Goal: Information Seeking & Learning: Learn about a topic

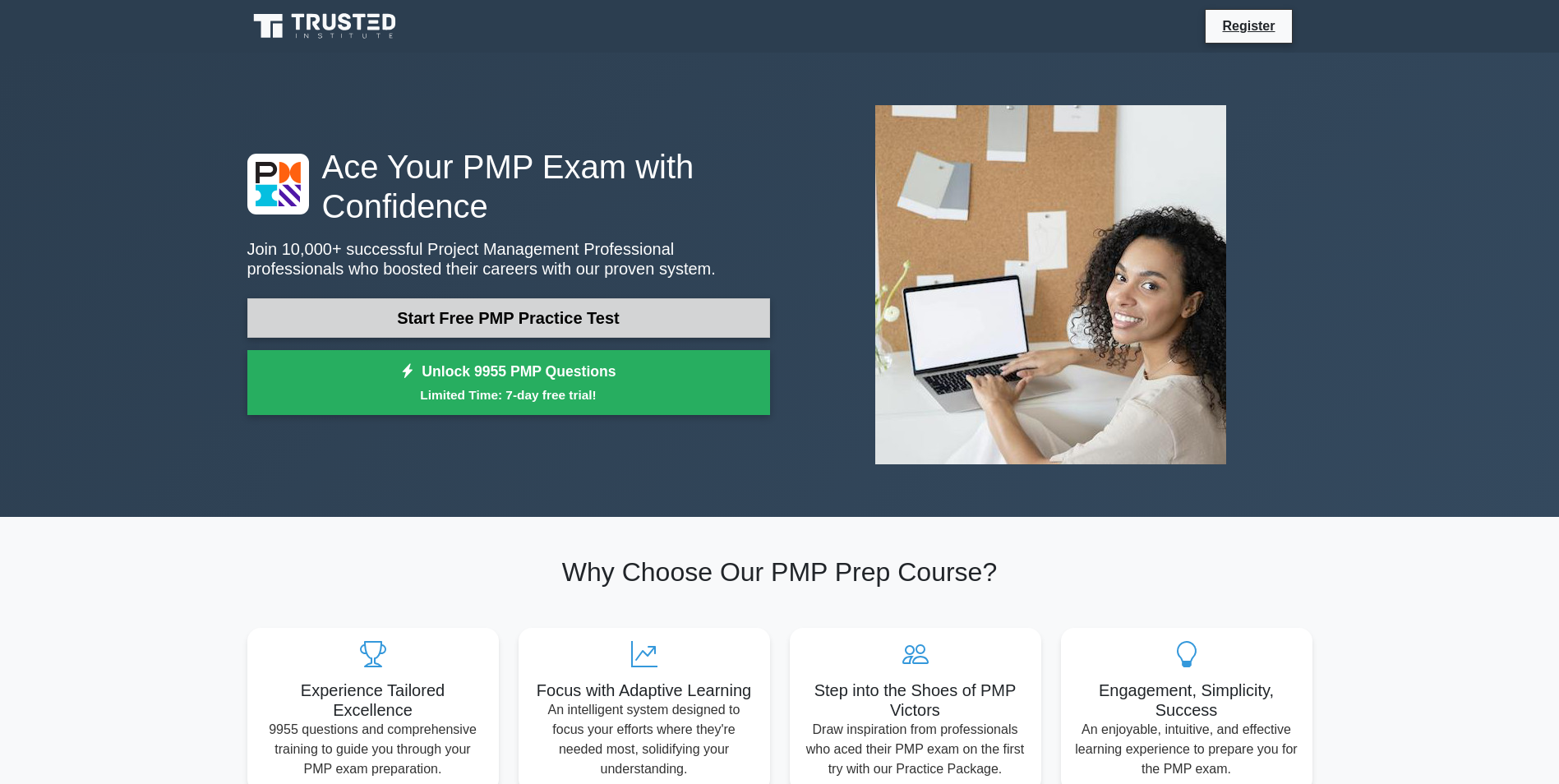
click at [485, 320] on link "Start Free PMP Practice Test" at bounding box center [509, 318] width 523 height 39
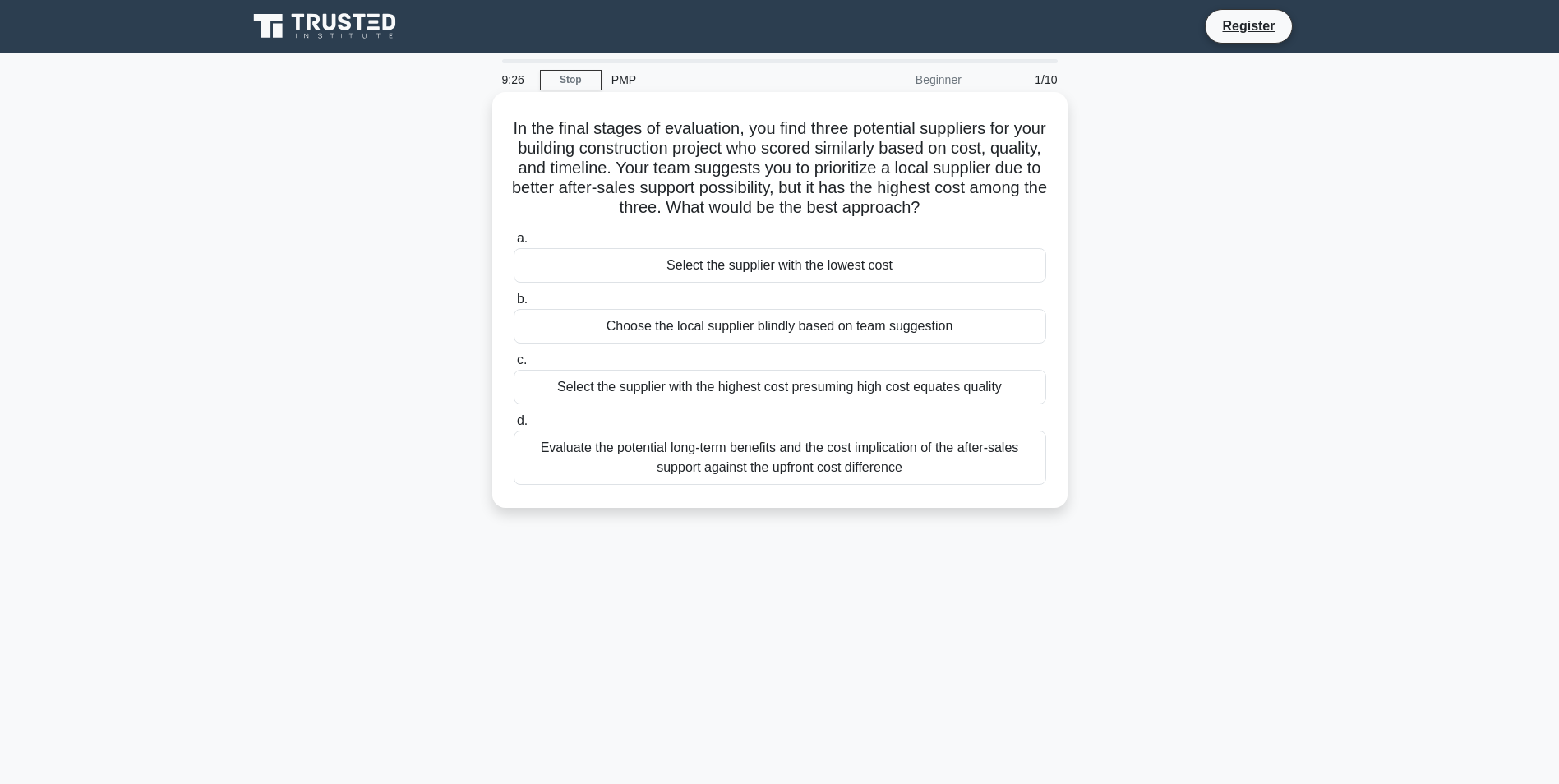
click at [853, 388] on div "Select the supplier with the highest cost presuming high cost equates quality" at bounding box center [780, 386] width 533 height 35
click at [513, 366] on input "c. Select the supplier with the highest cost presuming high cost equates quality" at bounding box center [513, 359] width 0 height 10
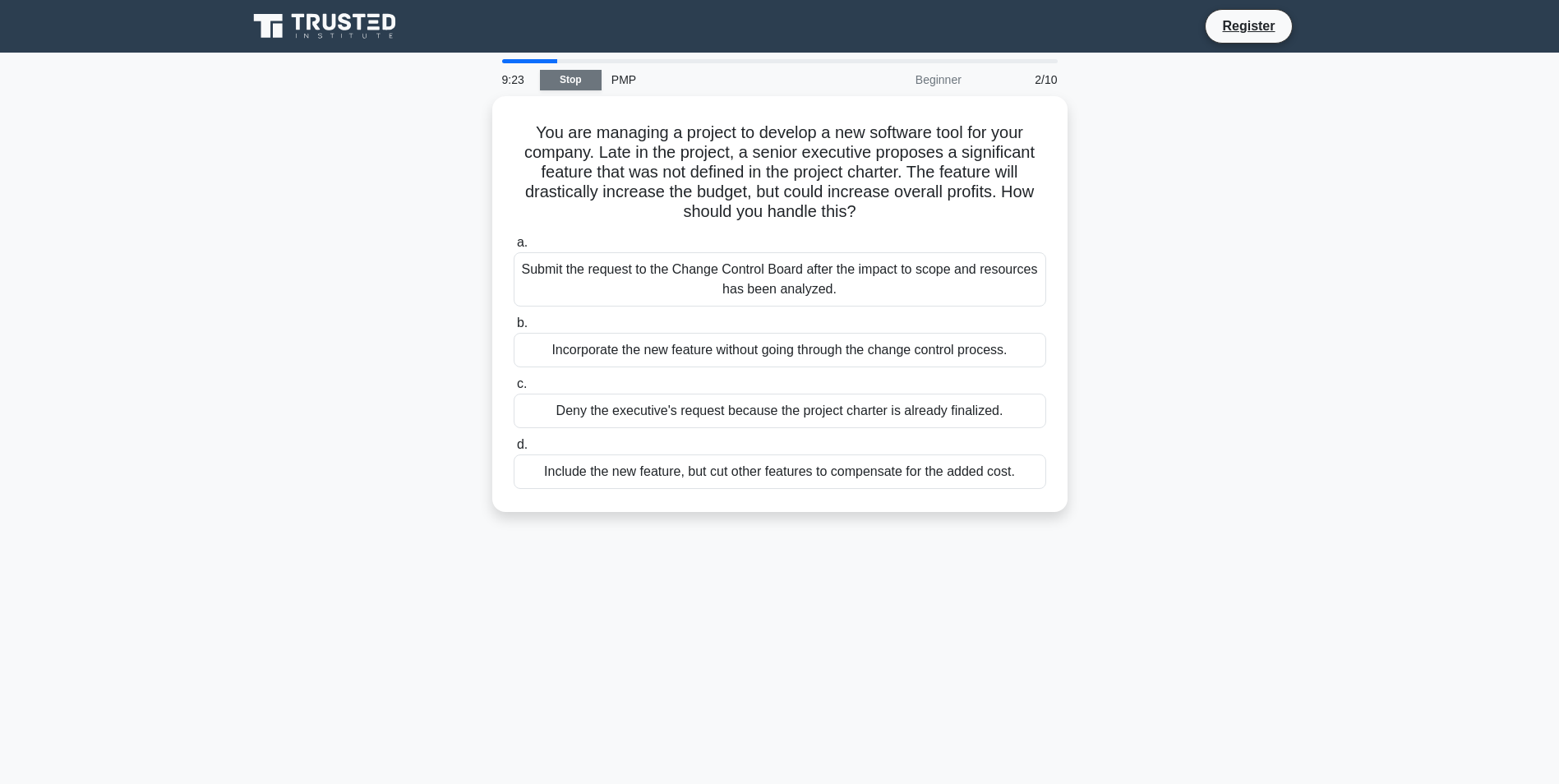
click at [558, 74] on link "Stop" at bounding box center [570, 80] width 62 height 21
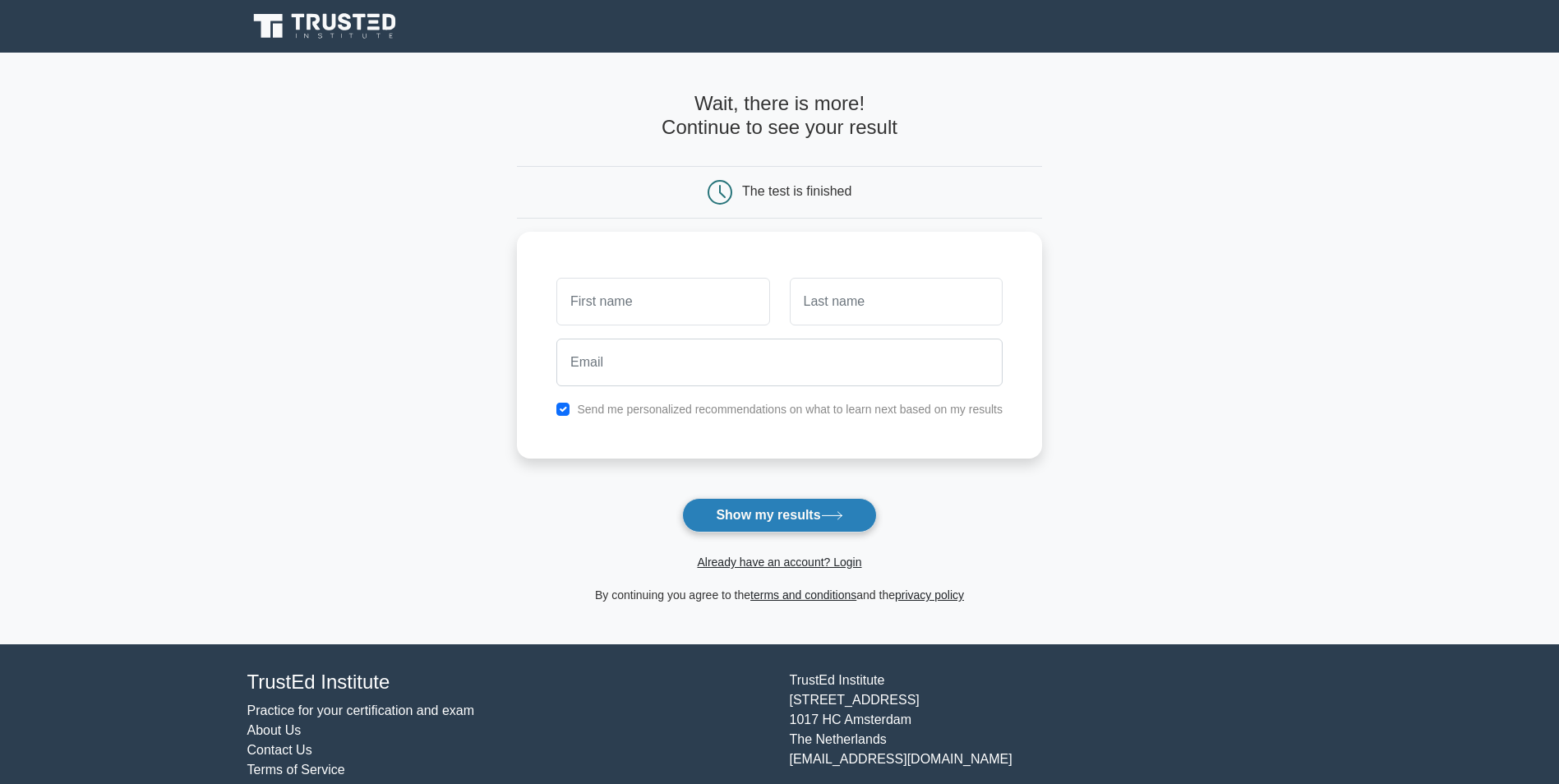
click at [777, 516] on button "Show my results" at bounding box center [780, 515] width 194 height 35
click at [667, 301] on input "text" at bounding box center [663, 297] width 213 height 48
type input "jj"
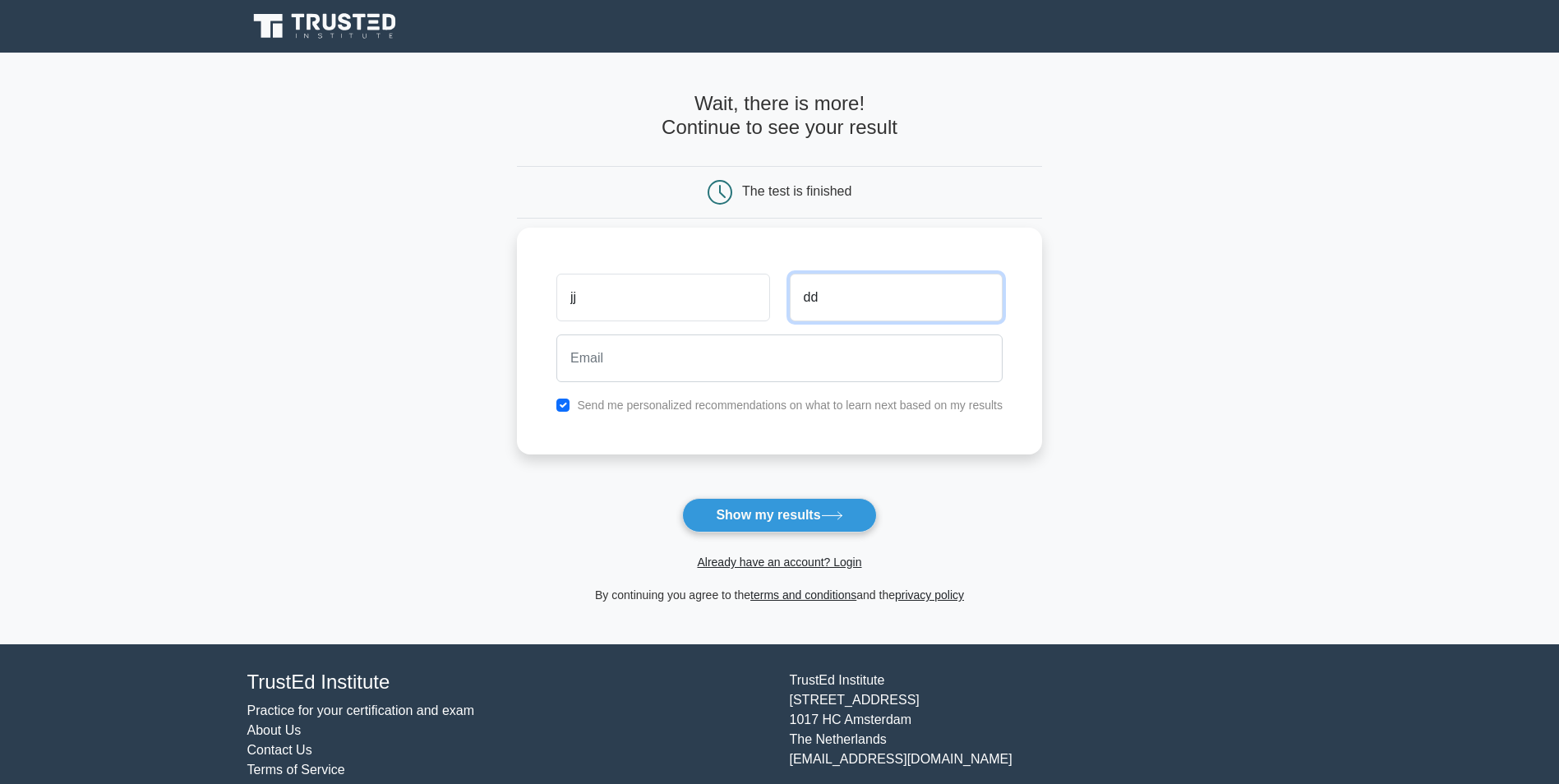
type input "dd"
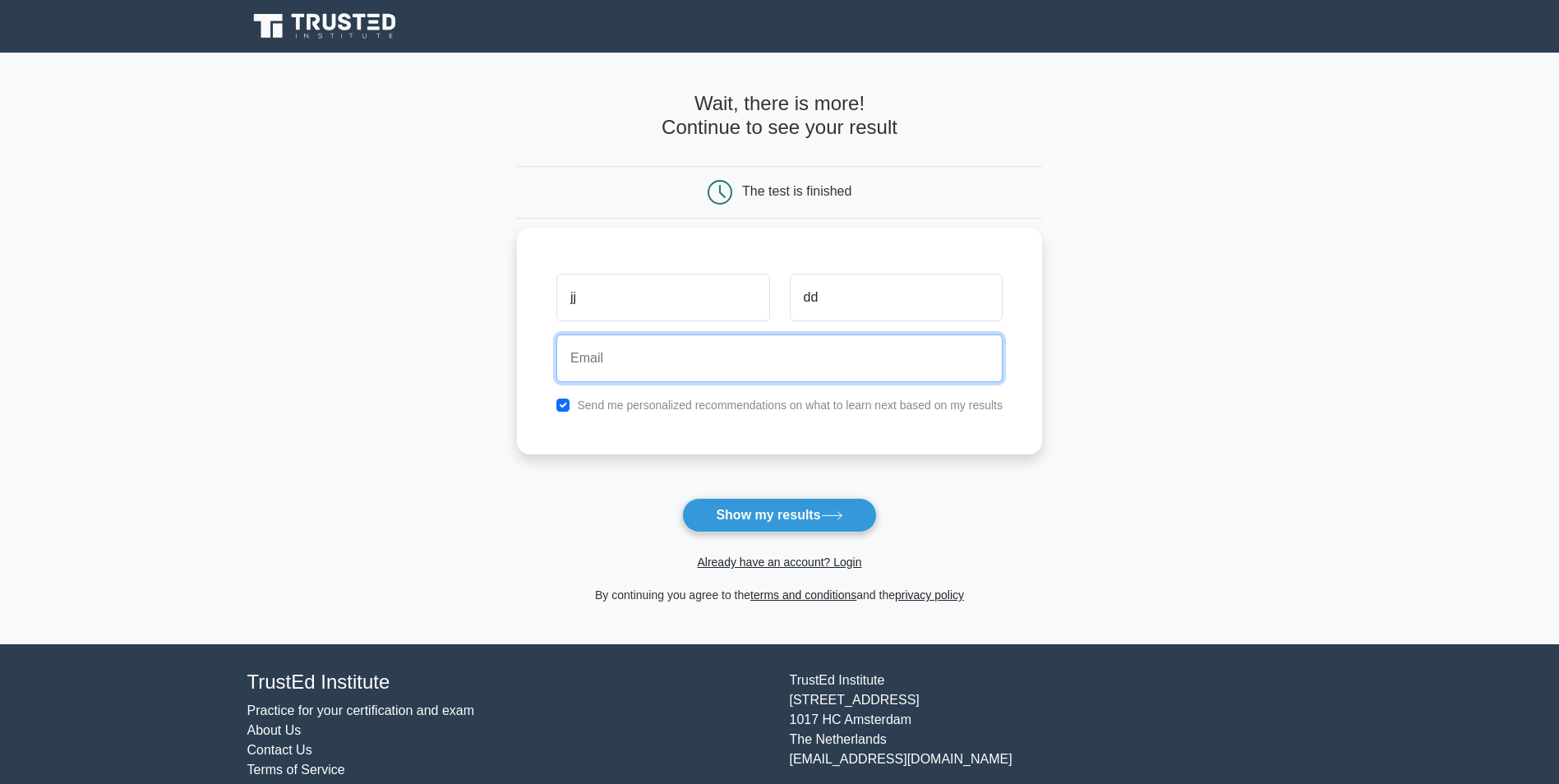
click at [664, 348] on input "email" at bounding box center [780, 357] width 446 height 48
type input "ufjatinm@gmail.com"
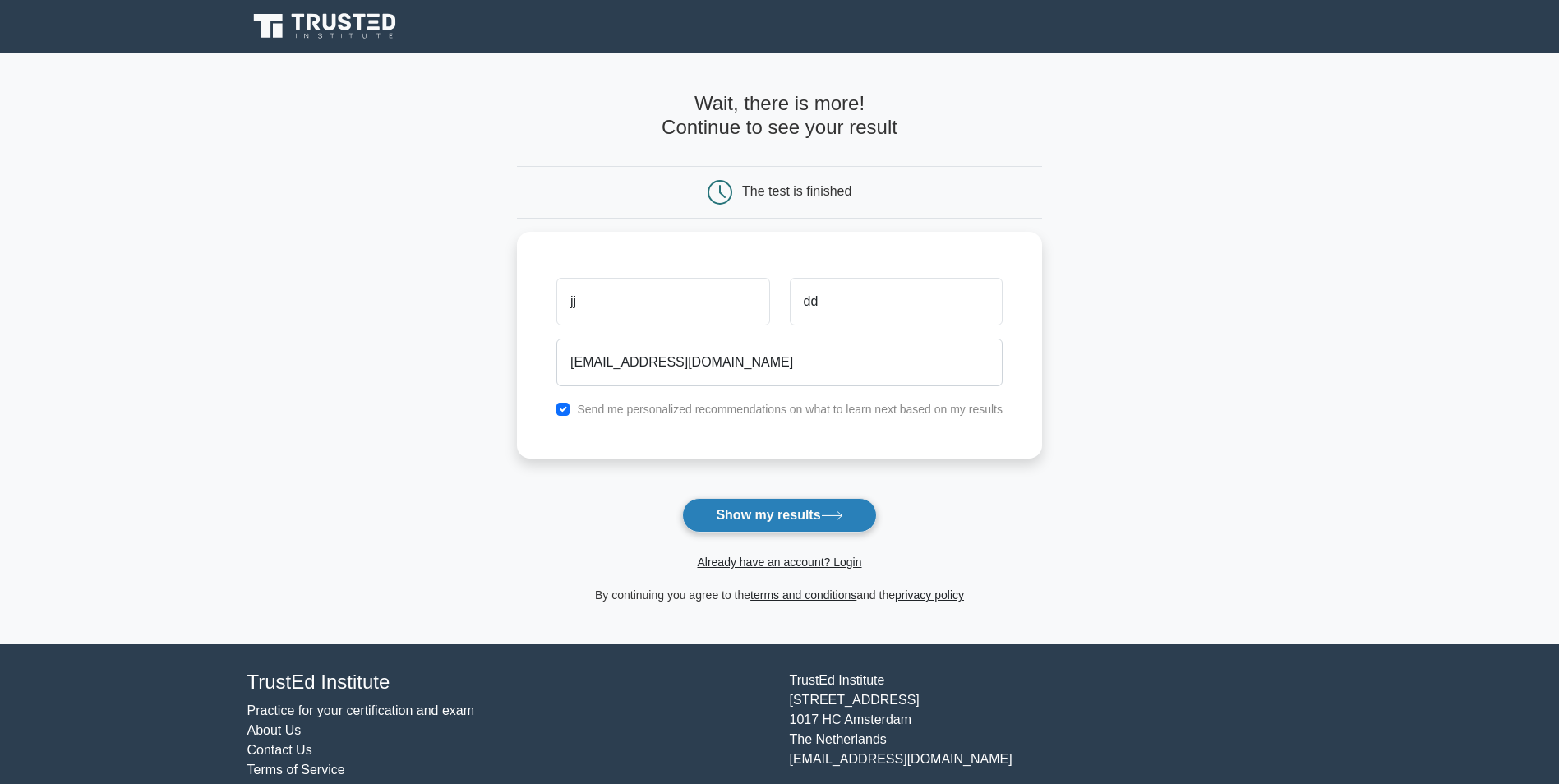
click at [773, 503] on button "Show my results" at bounding box center [780, 515] width 194 height 35
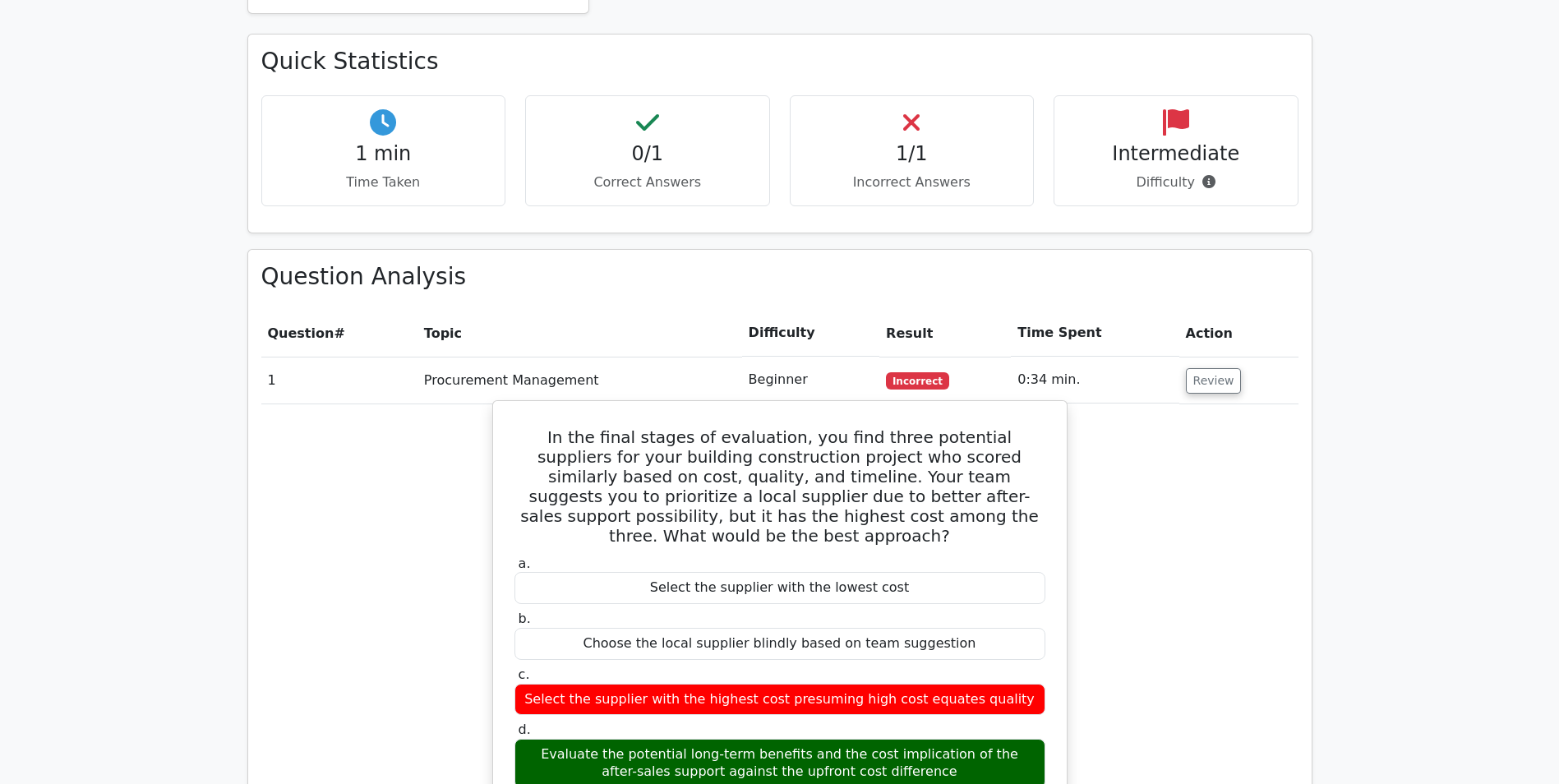
scroll to position [1069, 0]
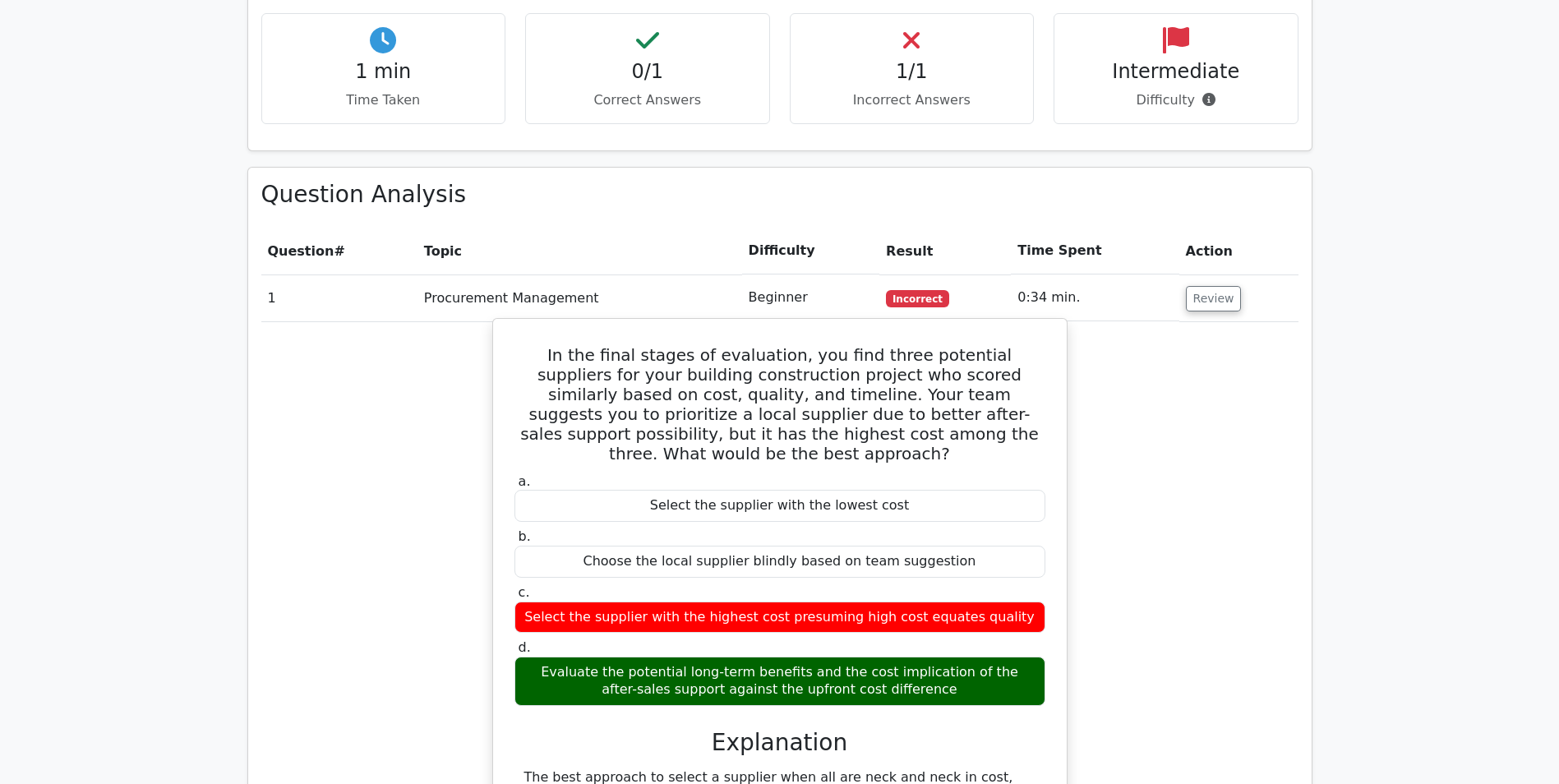
drag, startPoint x: 910, startPoint y: 595, endPoint x: 527, endPoint y: 566, distance: 384.1
click at [527, 657] on div "Evaluate the potential long-term benefits and the cost implication of the after…" at bounding box center [780, 681] width 531 height 49
click at [1035, 657] on div "Evaluate the potential long-term benefits and the cost implication of the after…" at bounding box center [780, 681] width 531 height 49
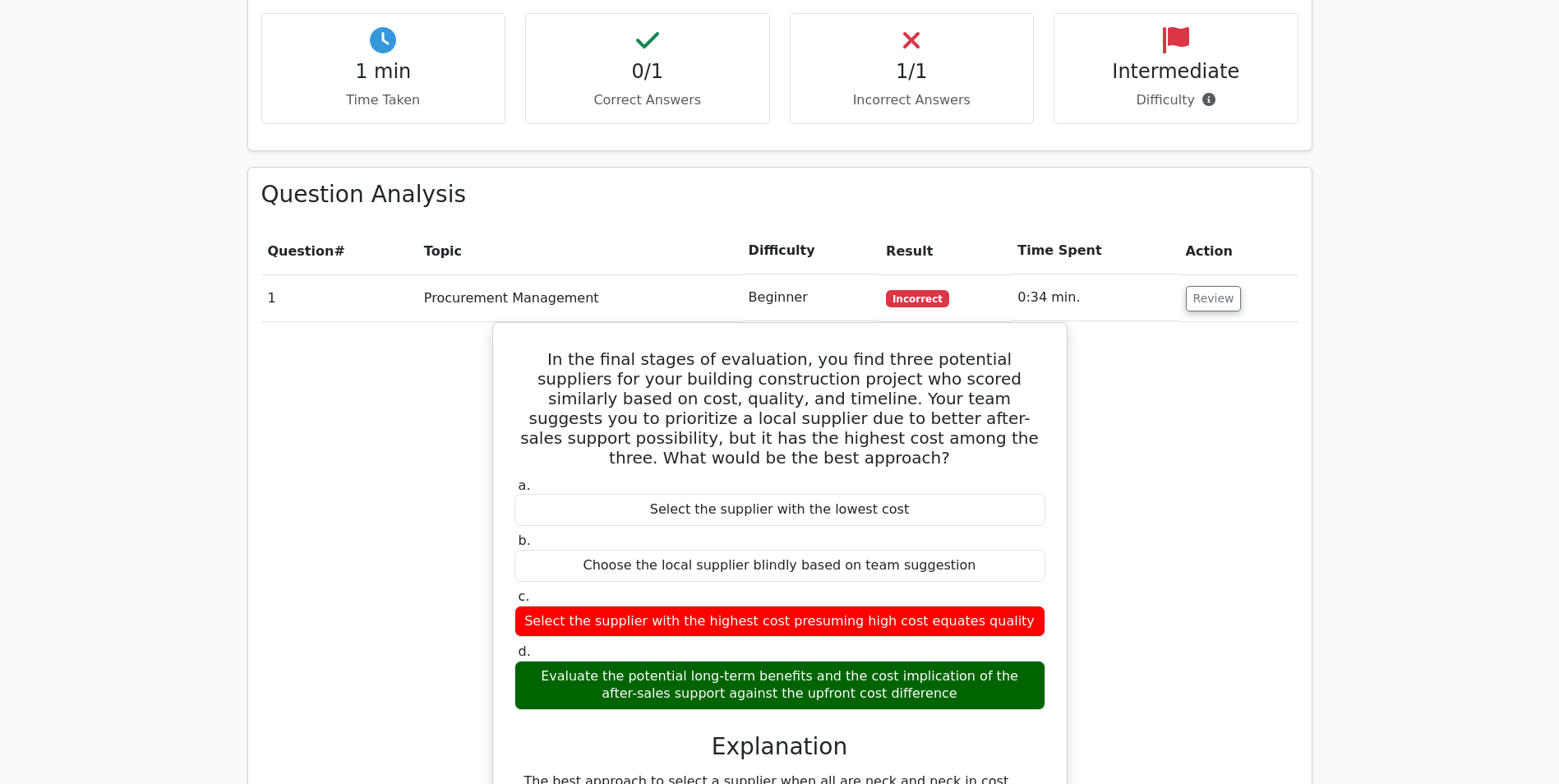
click at [1164, 556] on div "In the final stages of evaluation, you find three potential suppliers for your …" at bounding box center [780, 694] width 1037 height 745
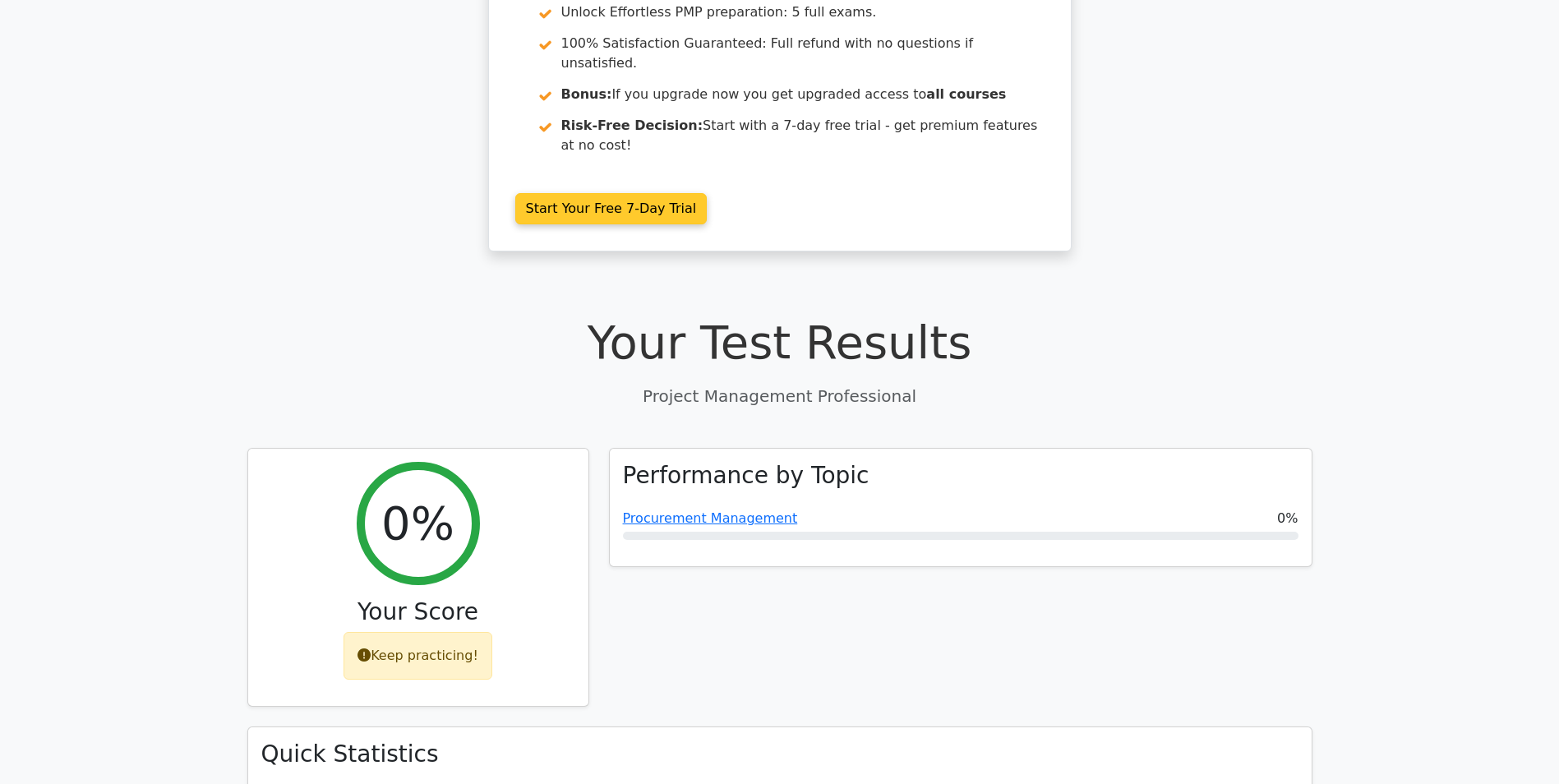
scroll to position [0, 0]
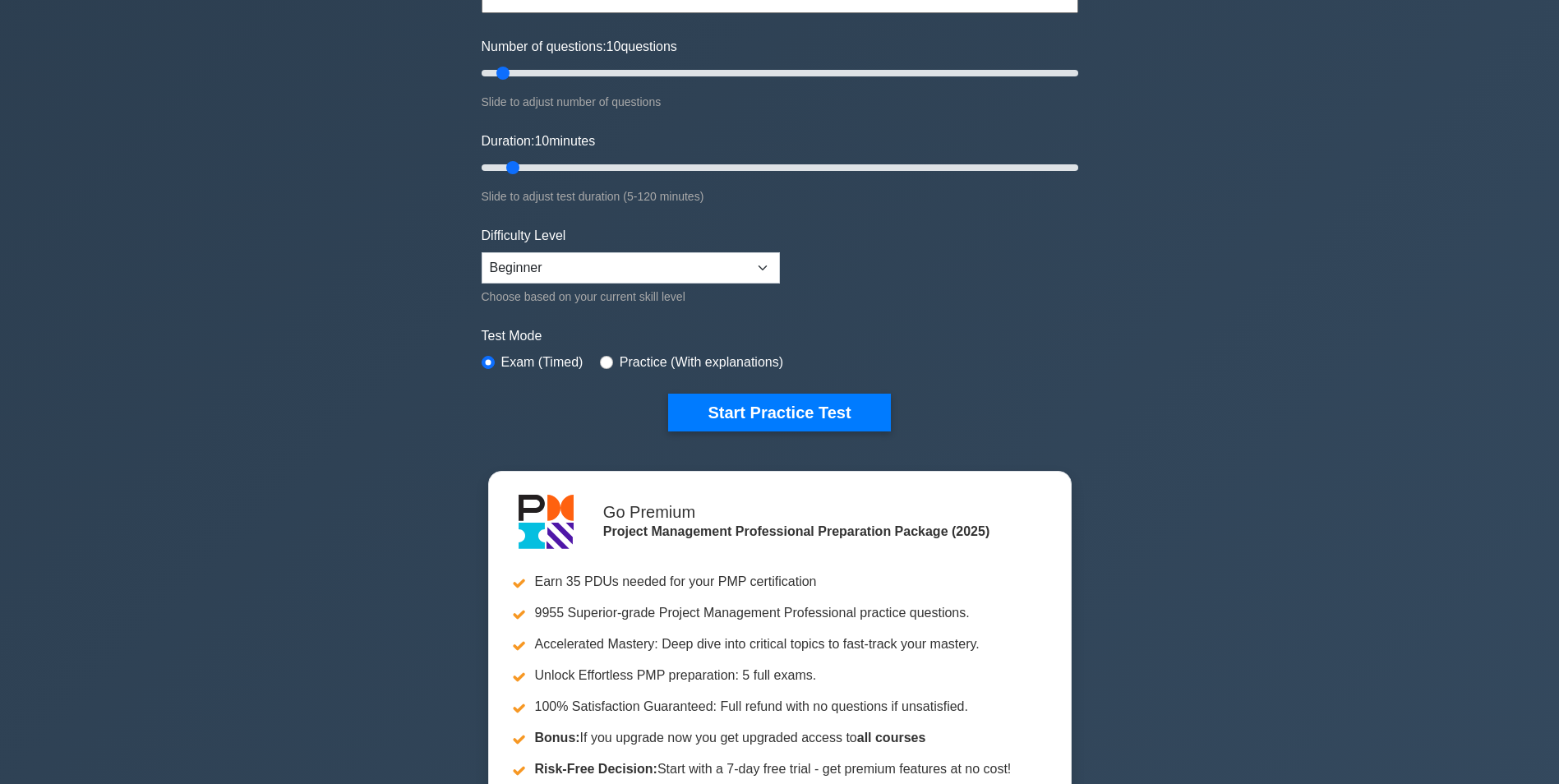
scroll to position [246, 0]
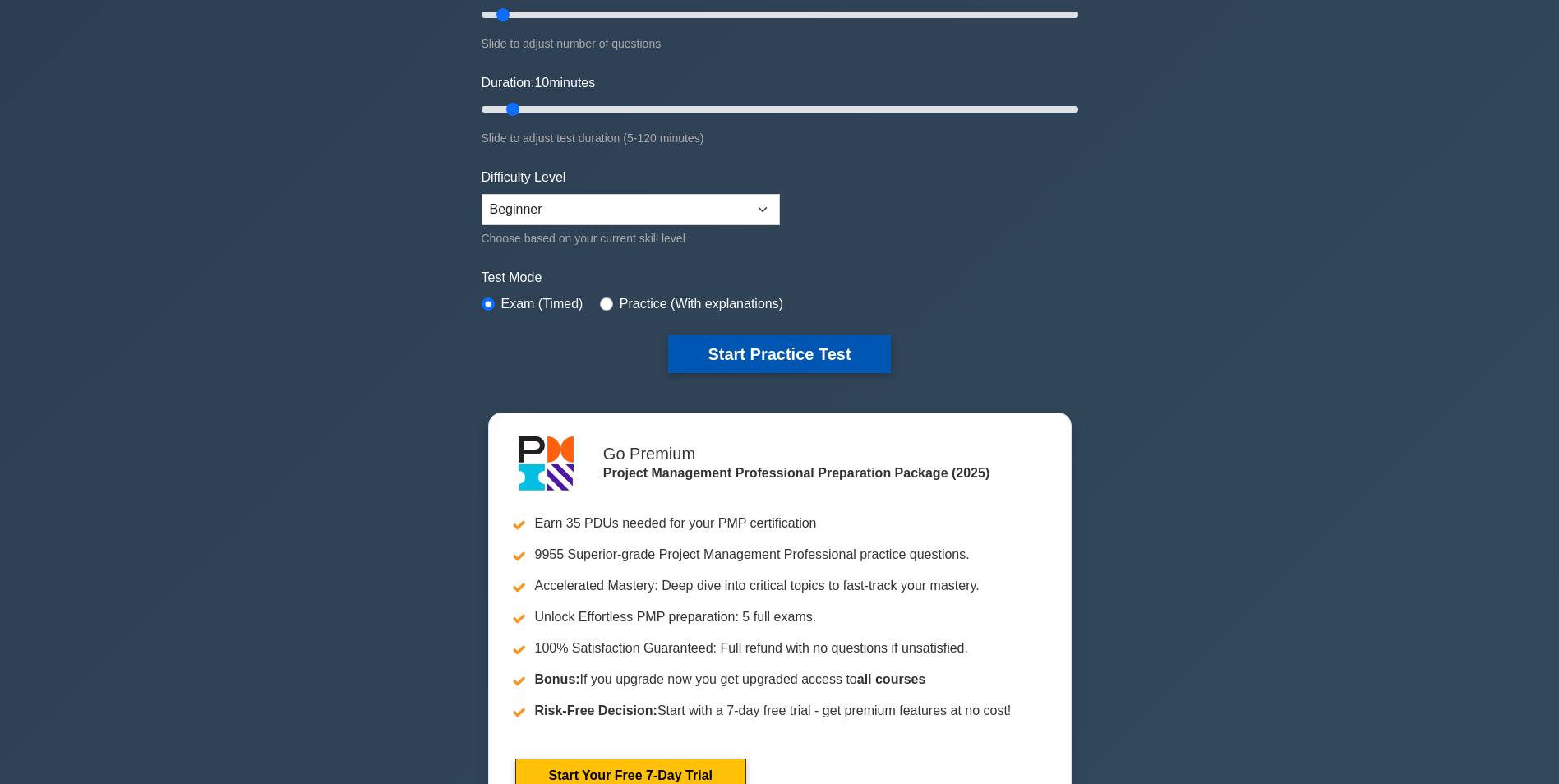
click at [782, 363] on button "Start Practice Test" at bounding box center [780, 354] width 222 height 38
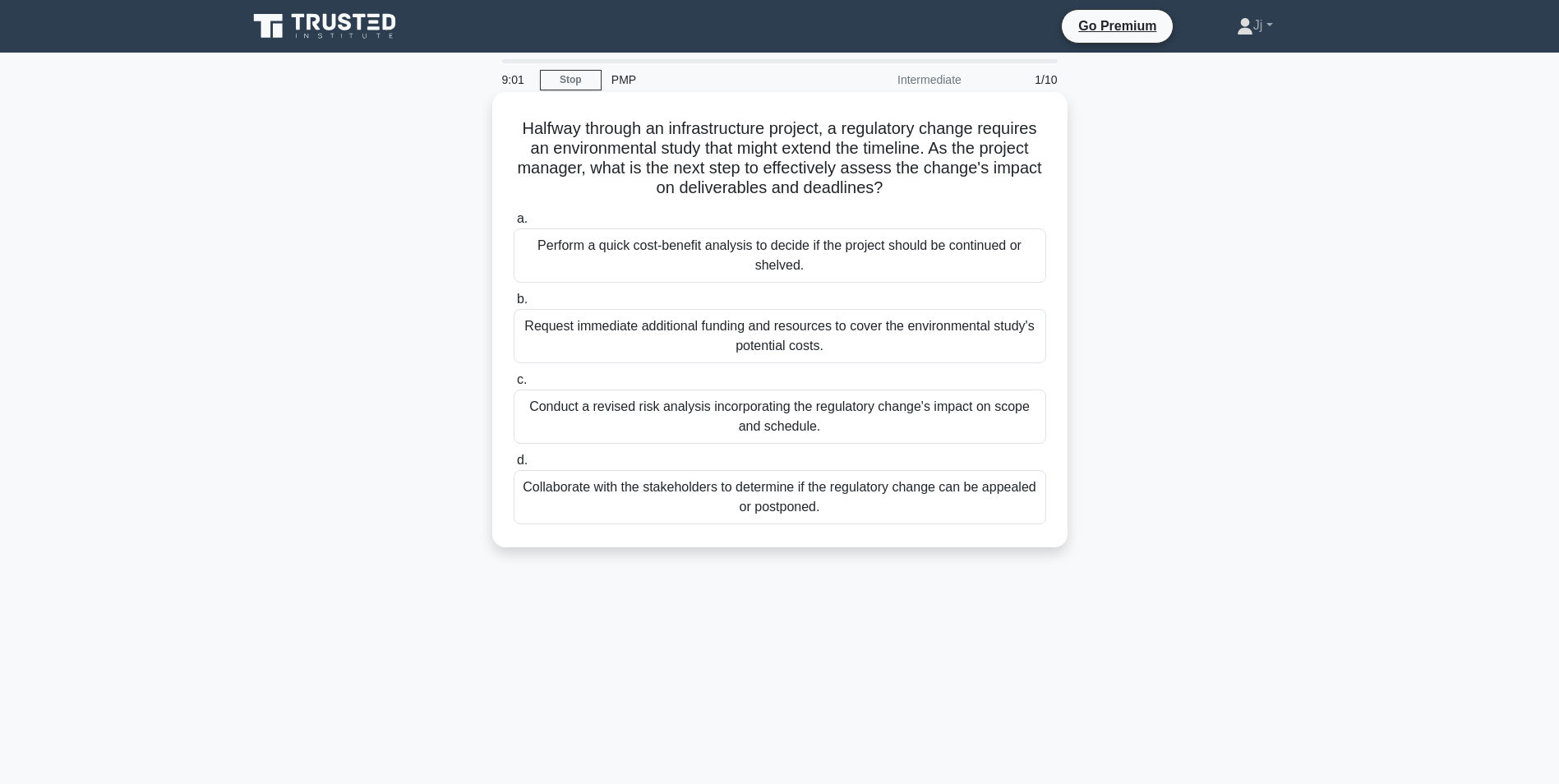
click at [880, 430] on div "Conduct a revised risk analysis incorporating the regulatory change's impact on…" at bounding box center [780, 416] width 533 height 54
click at [513, 385] on input "c. Conduct a revised risk analysis incorporating the regulatory change's impact…" at bounding box center [513, 380] width 0 height 10
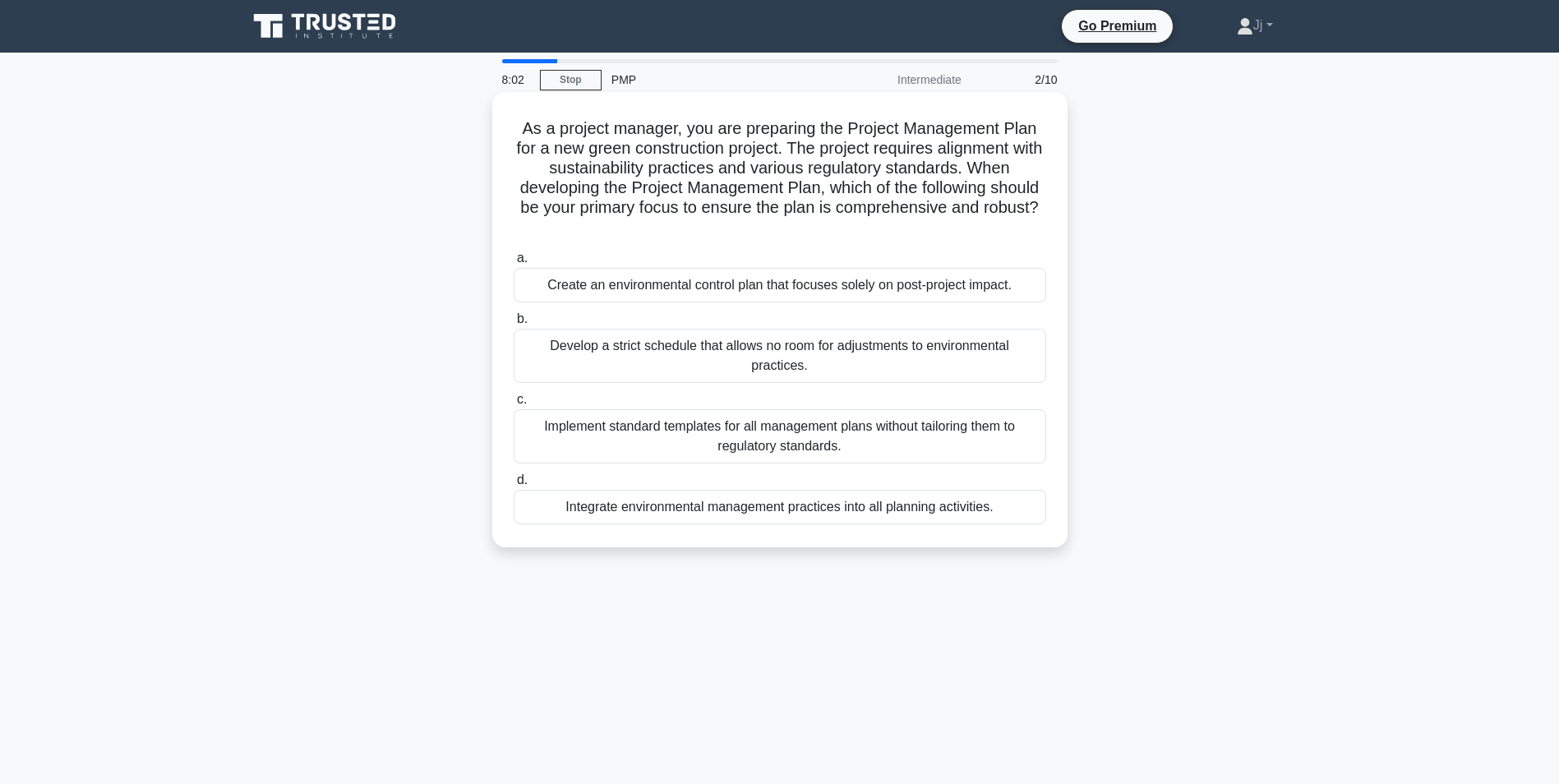
click at [725, 510] on div "Integrate environmental management practices into all planning activities." at bounding box center [780, 507] width 533 height 35
click at [513, 485] on input "d. Integrate environmental management practices into all planning activities." at bounding box center [513, 480] width 0 height 10
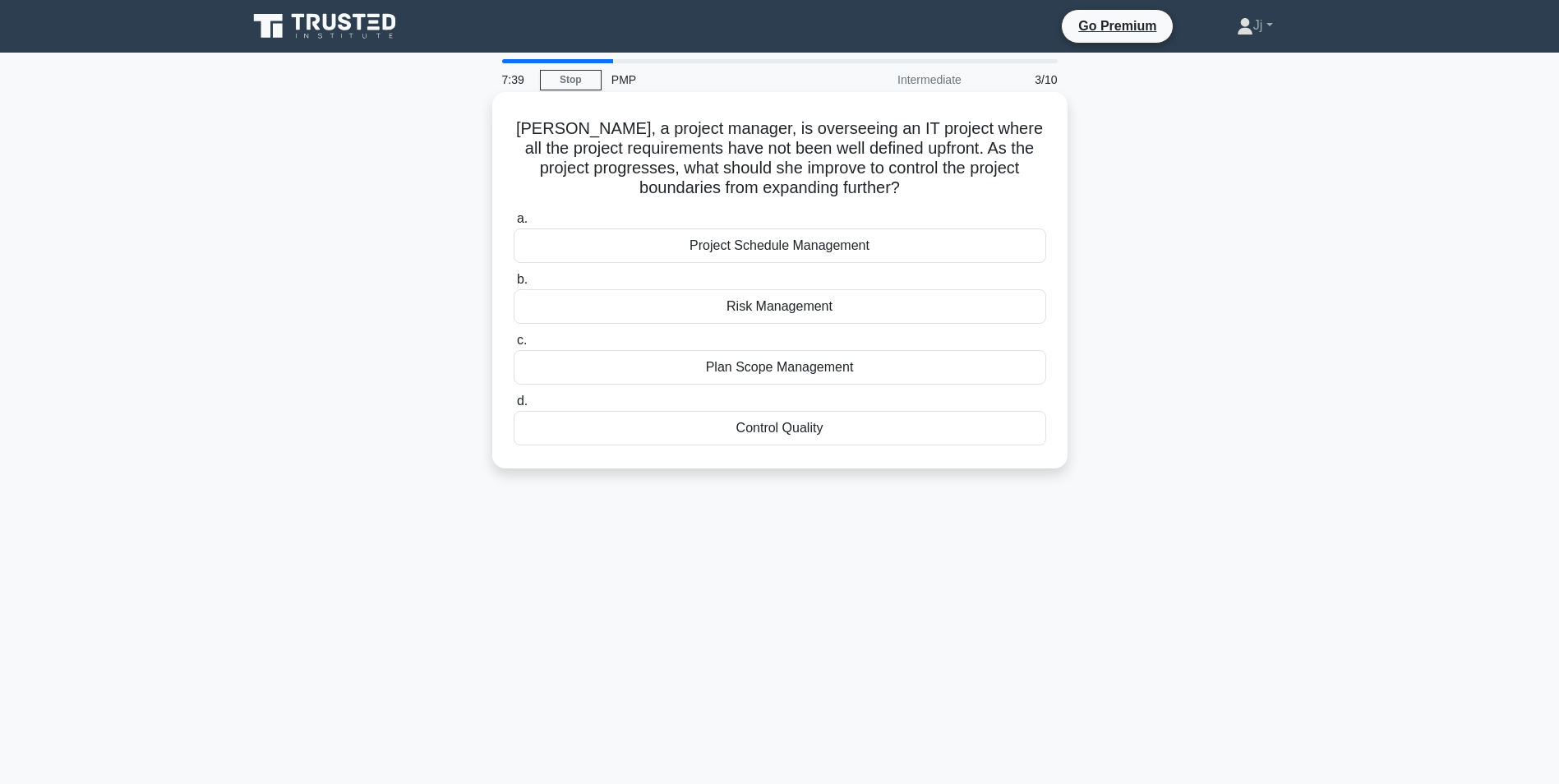
click at [888, 371] on div "Plan Scope Management" at bounding box center [780, 367] width 533 height 35
click at [513, 346] on input "c. Plan Scope Management" at bounding box center [513, 340] width 0 height 10
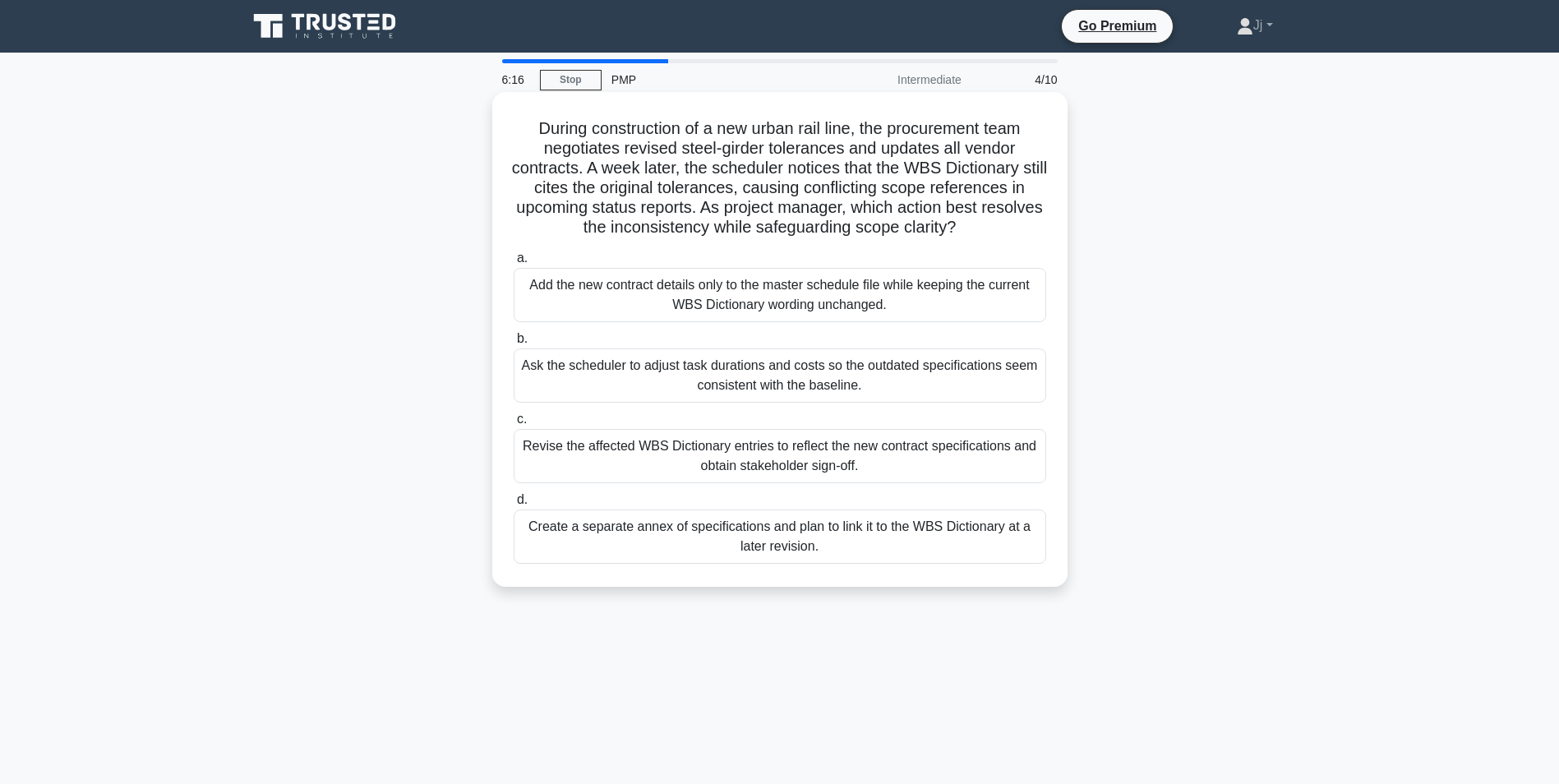
click at [811, 539] on div "Create a separate annex of specifications and plan to link it to the WBS Dictio…" at bounding box center [780, 537] width 533 height 54
click at [513, 506] on input "d. Create a separate annex of specifications and plan to link it to the WBS Dic…" at bounding box center [513, 499] width 0 height 10
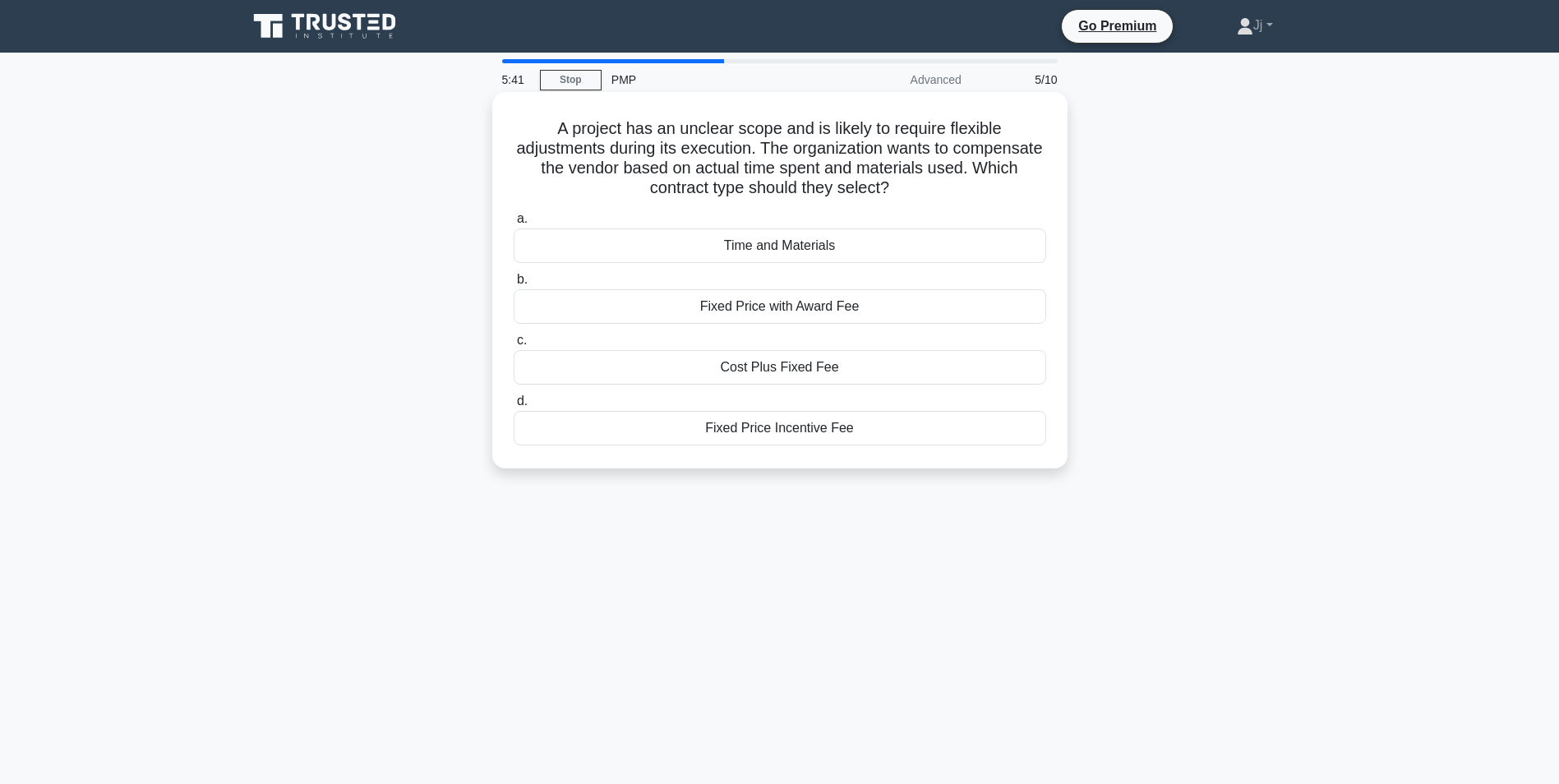
drag, startPoint x: 547, startPoint y: 127, endPoint x: 878, endPoint y: 444, distance: 458.3
click at [878, 444] on div "A project has an unclear scope and is likely to require flexible adjustments du…" at bounding box center [780, 280] width 562 height 363
copy div "A project has an unclear scope and is likely to require flexible adjustments du…"
click at [1186, 189] on div "A project has an unclear scope and is likely to require flexible adjustments du…" at bounding box center [780, 294] width 1085 height 396
click at [788, 249] on div "Time and Materials" at bounding box center [780, 245] width 533 height 35
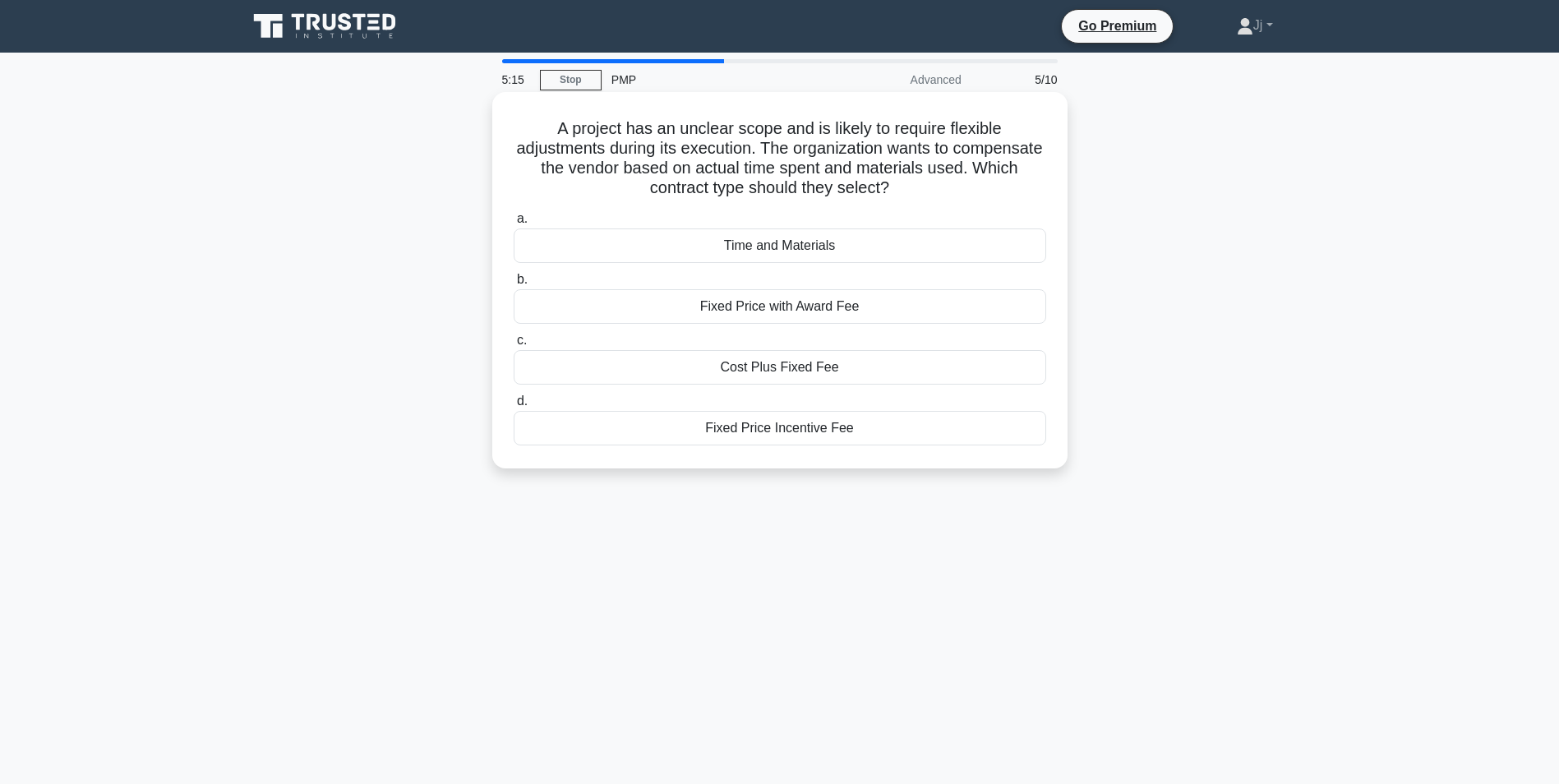
click at [513, 224] on input "a. Time and Materials" at bounding box center [513, 218] width 0 height 10
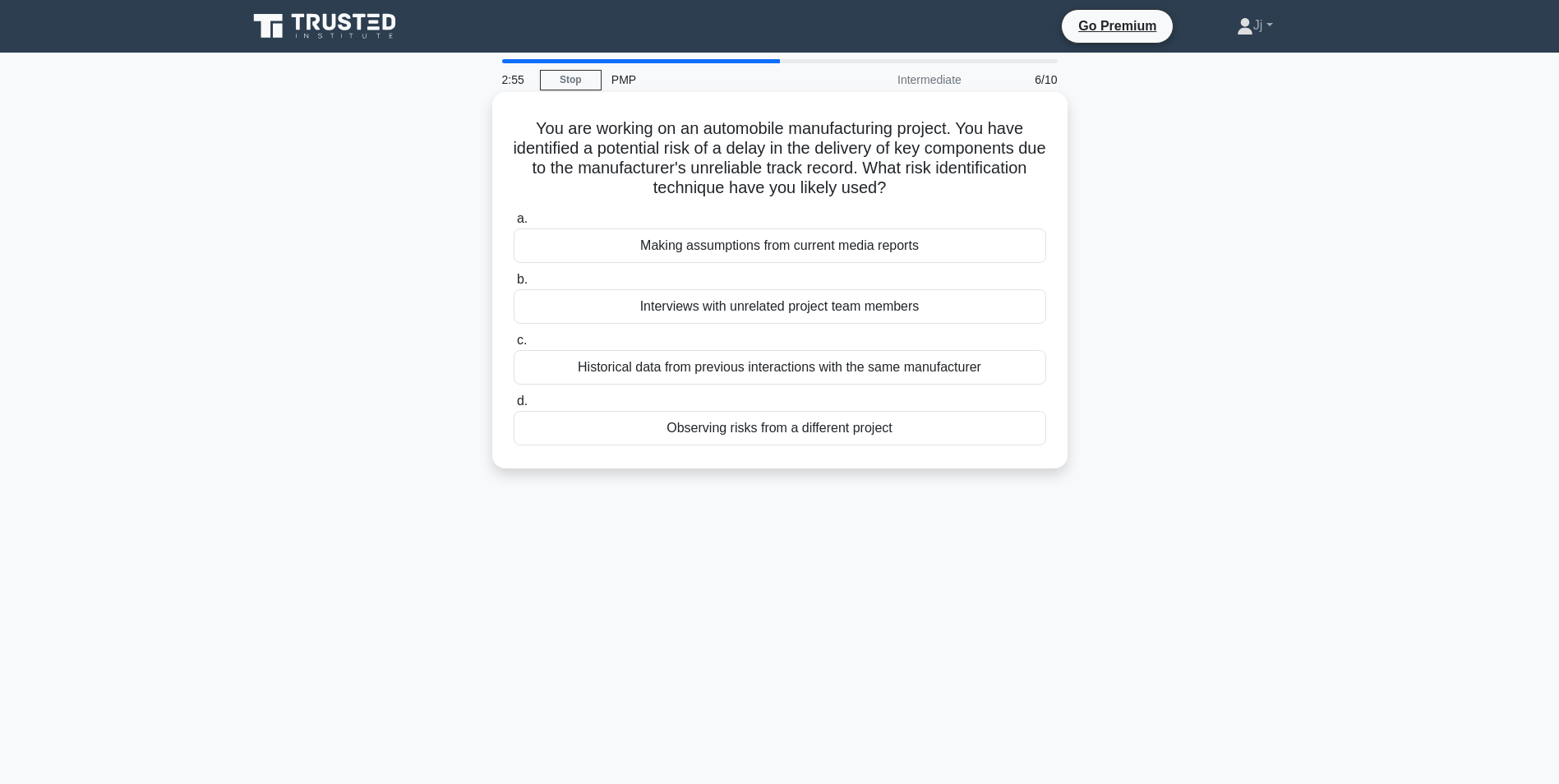
click at [837, 373] on div "Historical data from previous interactions with the same manufacturer" at bounding box center [780, 367] width 533 height 35
click at [513, 346] on input "c. Historical data from previous interactions with the same manufacturer" at bounding box center [513, 340] width 0 height 10
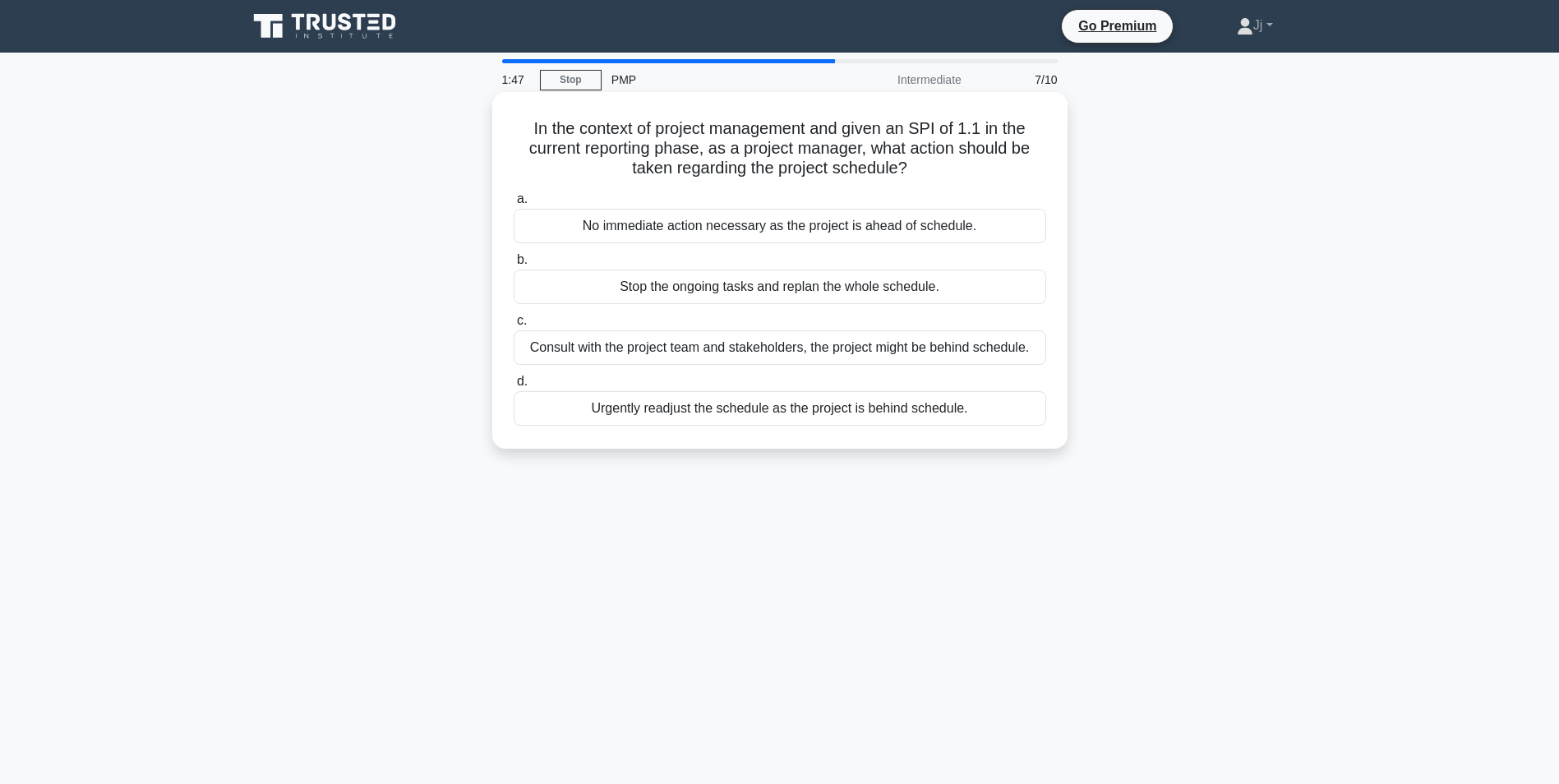
drag, startPoint x: 531, startPoint y: 127, endPoint x: 981, endPoint y: 417, distance: 535.4
click at [981, 417] on div "In the context of project management and given an SPI of 1.1 in the current rep…" at bounding box center [780, 271] width 562 height 343
copy div "In the context of project management and given an SPI of 1.1 in the current rep…"
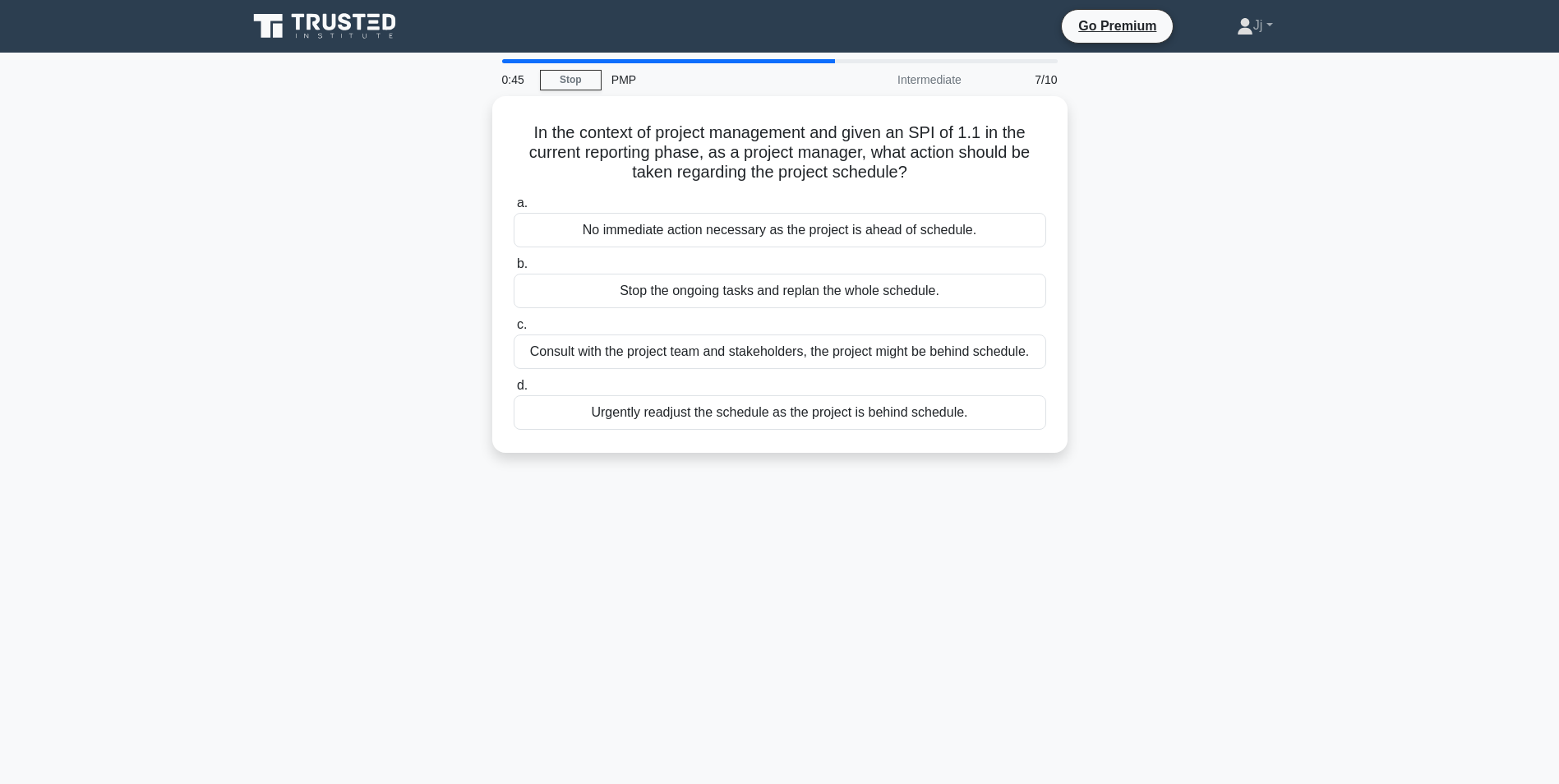
click at [1133, 264] on div "In the context of project management and given an SPI of 1.1 in the current rep…" at bounding box center [780, 284] width 1085 height 376
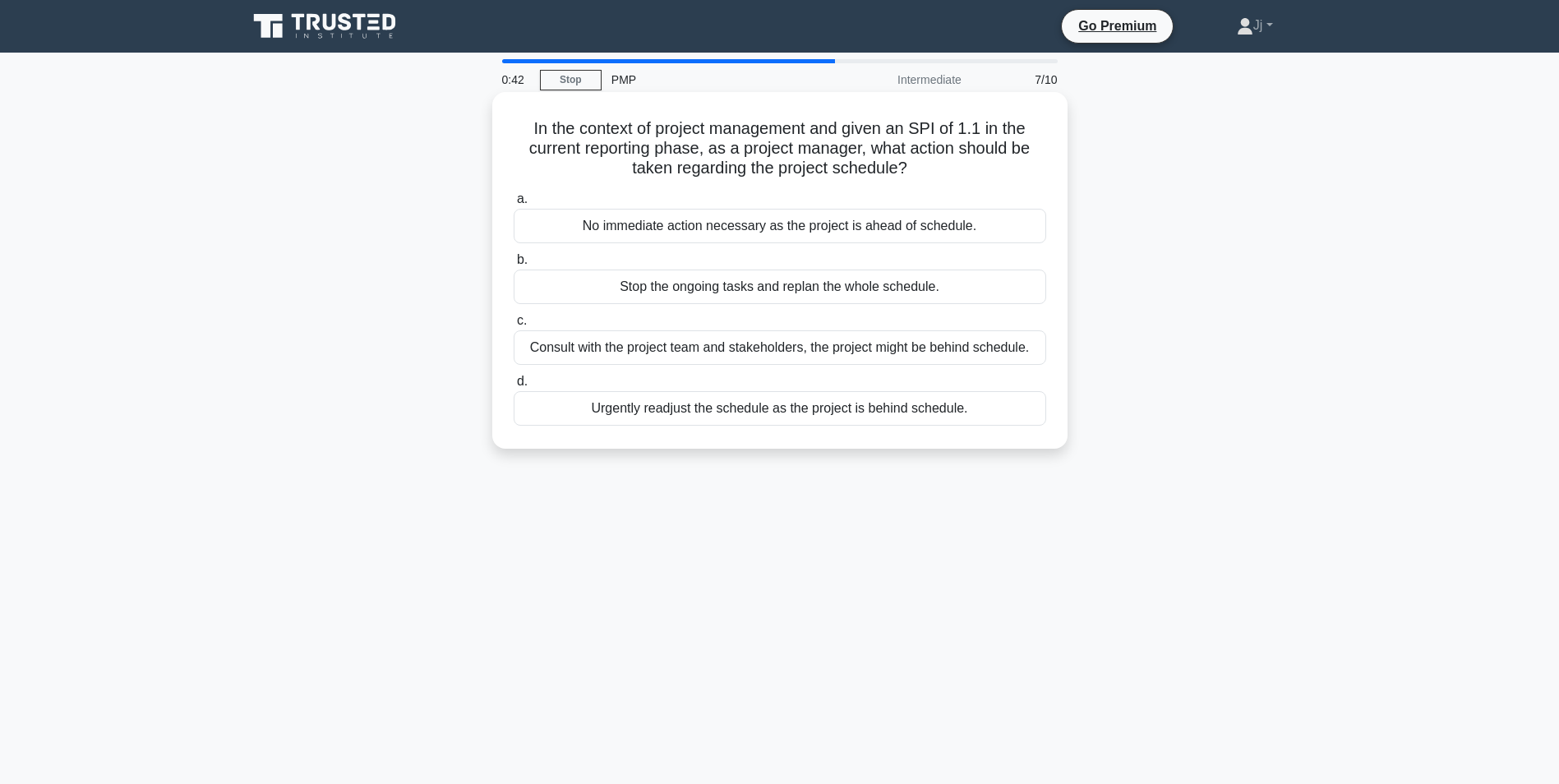
drag, startPoint x: 536, startPoint y: 127, endPoint x: 976, endPoint y: 175, distance: 442.6
click at [976, 175] on h5 "In the context of project management and given an SPI of 1.1 in the current rep…" at bounding box center [780, 148] width 536 height 61
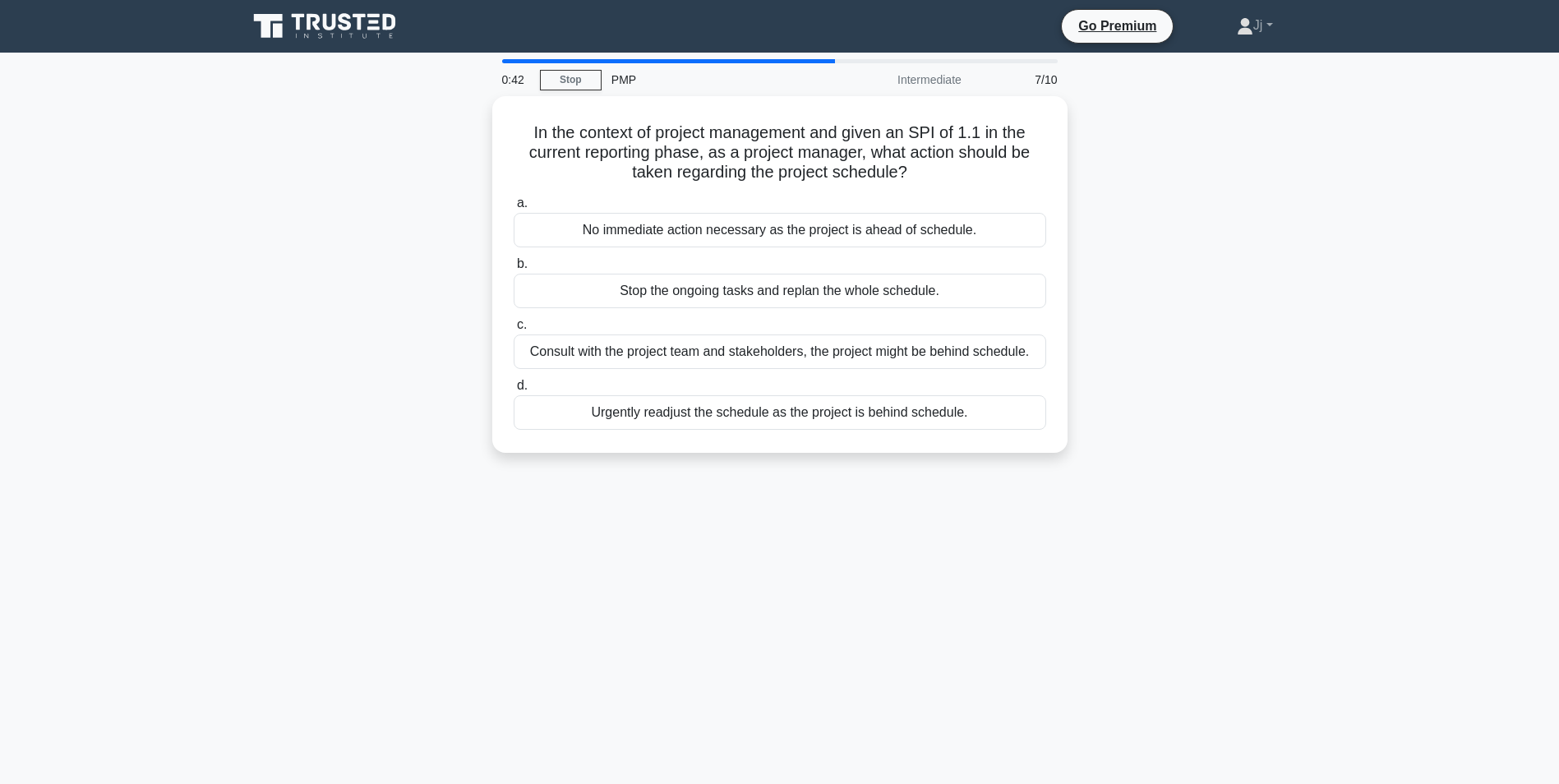
drag, startPoint x: 976, startPoint y: 175, endPoint x: 1112, endPoint y: 165, distance: 136.4
click at [1111, 174] on div "In the context of project management and given an SPI of 1.1 in the current rep…" at bounding box center [780, 284] width 1085 height 376
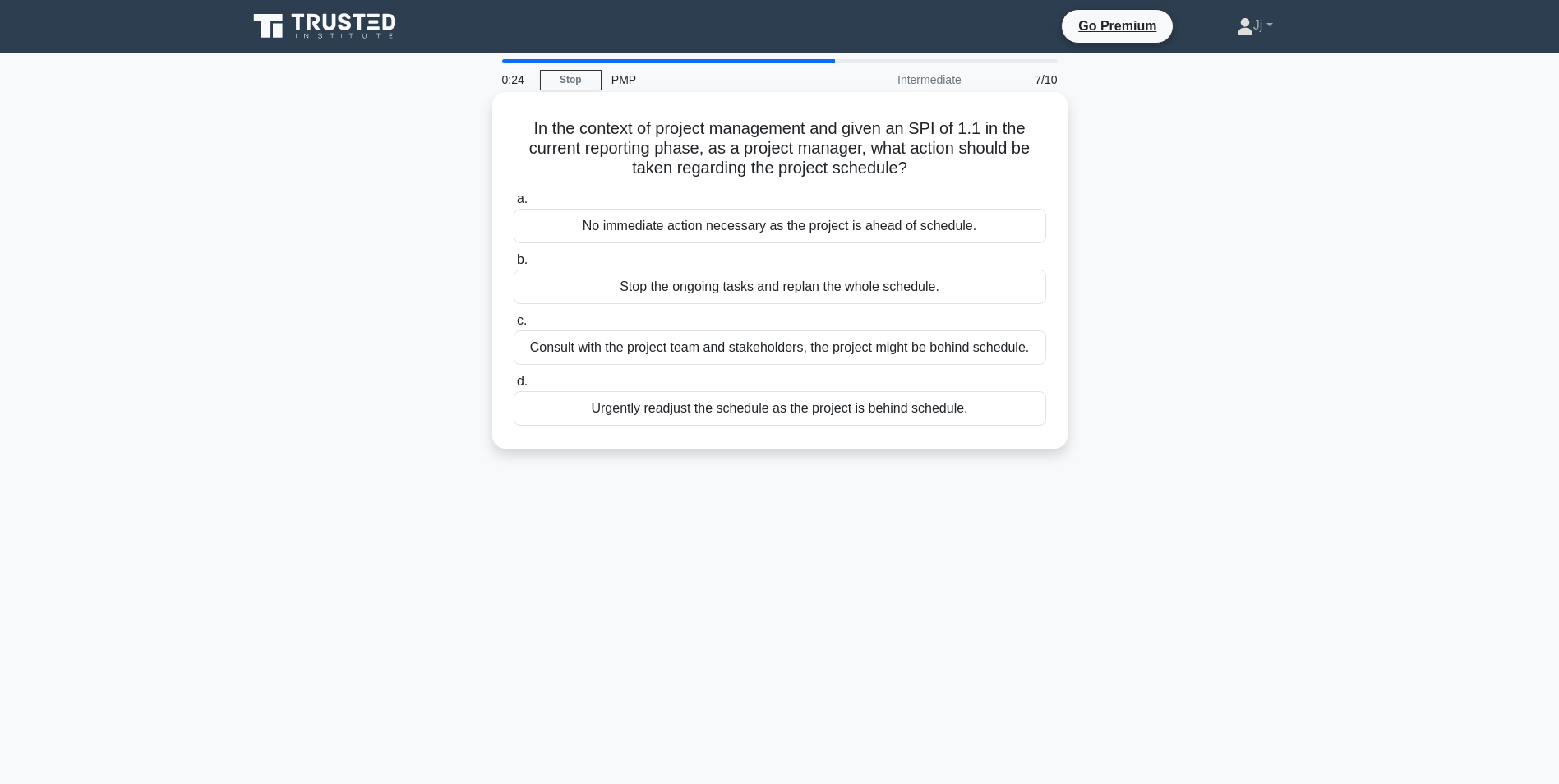
click at [706, 231] on div "No immediate action necessary as the project is ahead of schedule." at bounding box center [780, 226] width 533 height 35
click at [513, 204] on input "a. No immediate action necessary as the project is ahead of schedule." at bounding box center [513, 199] width 0 height 10
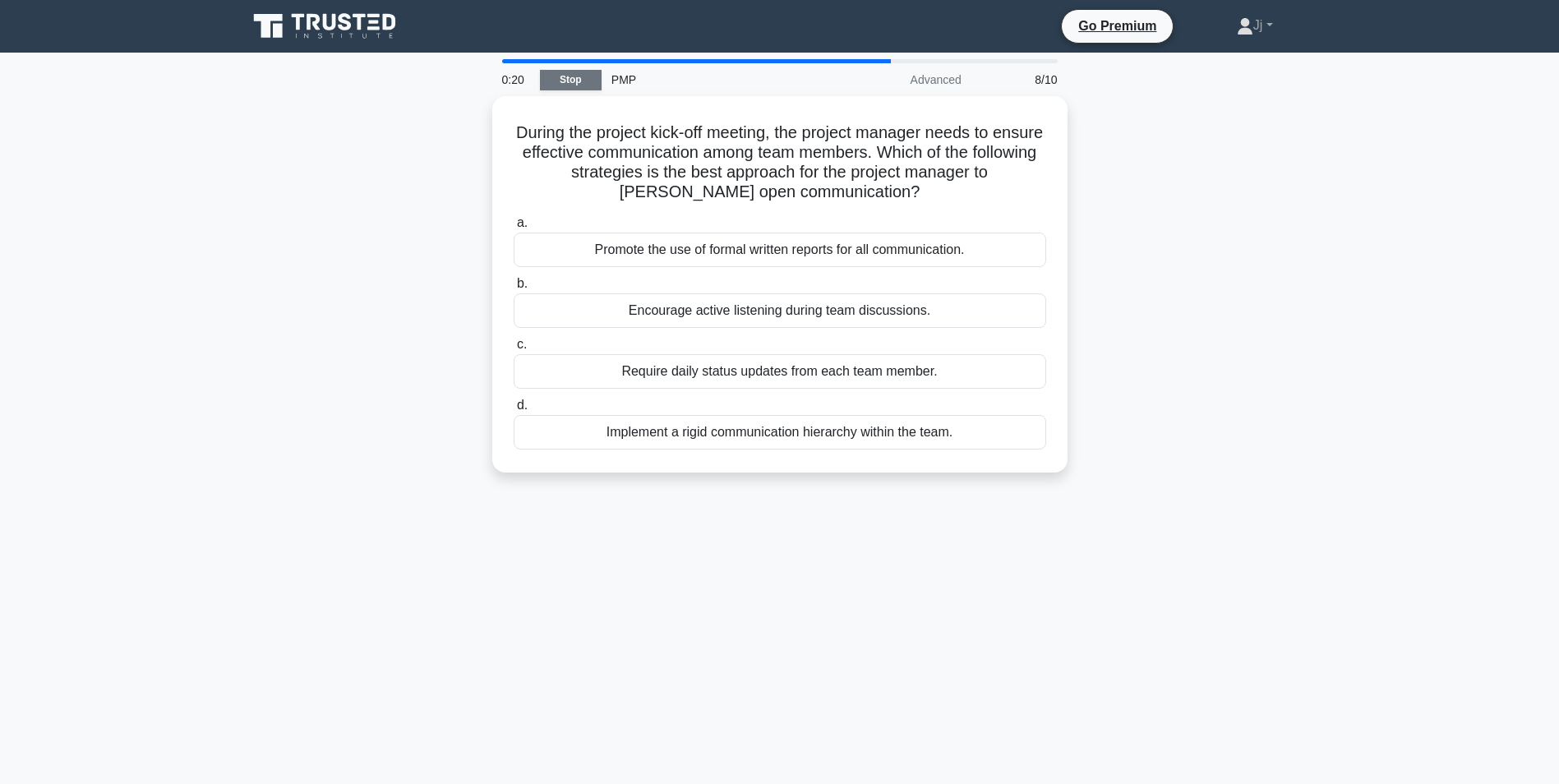
click at [583, 77] on link "Stop" at bounding box center [570, 80] width 62 height 21
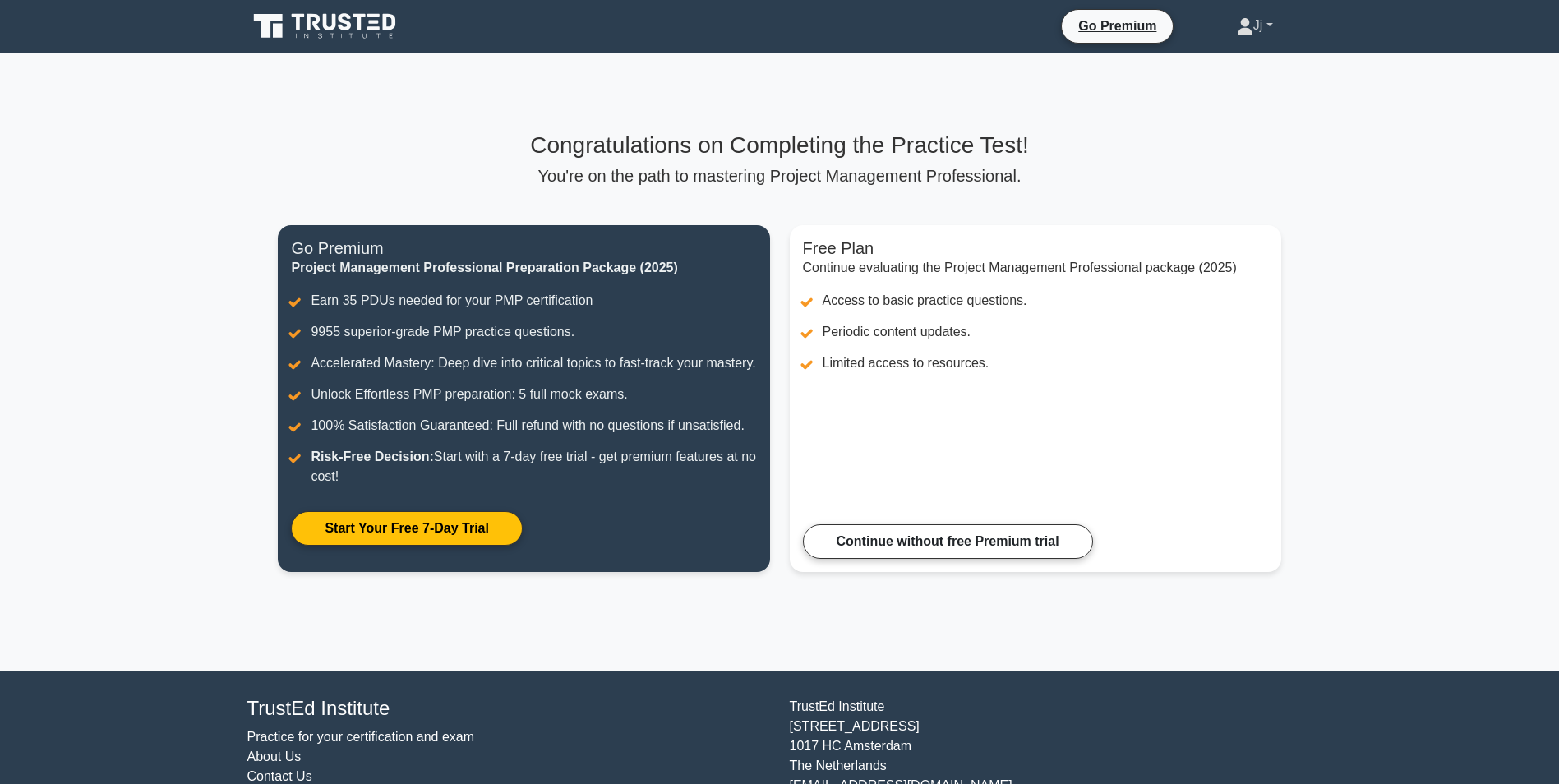
click at [1252, 26] on link "Jj" at bounding box center [1255, 25] width 115 height 33
click at [1247, 57] on link "Profile" at bounding box center [1263, 64] width 130 height 26
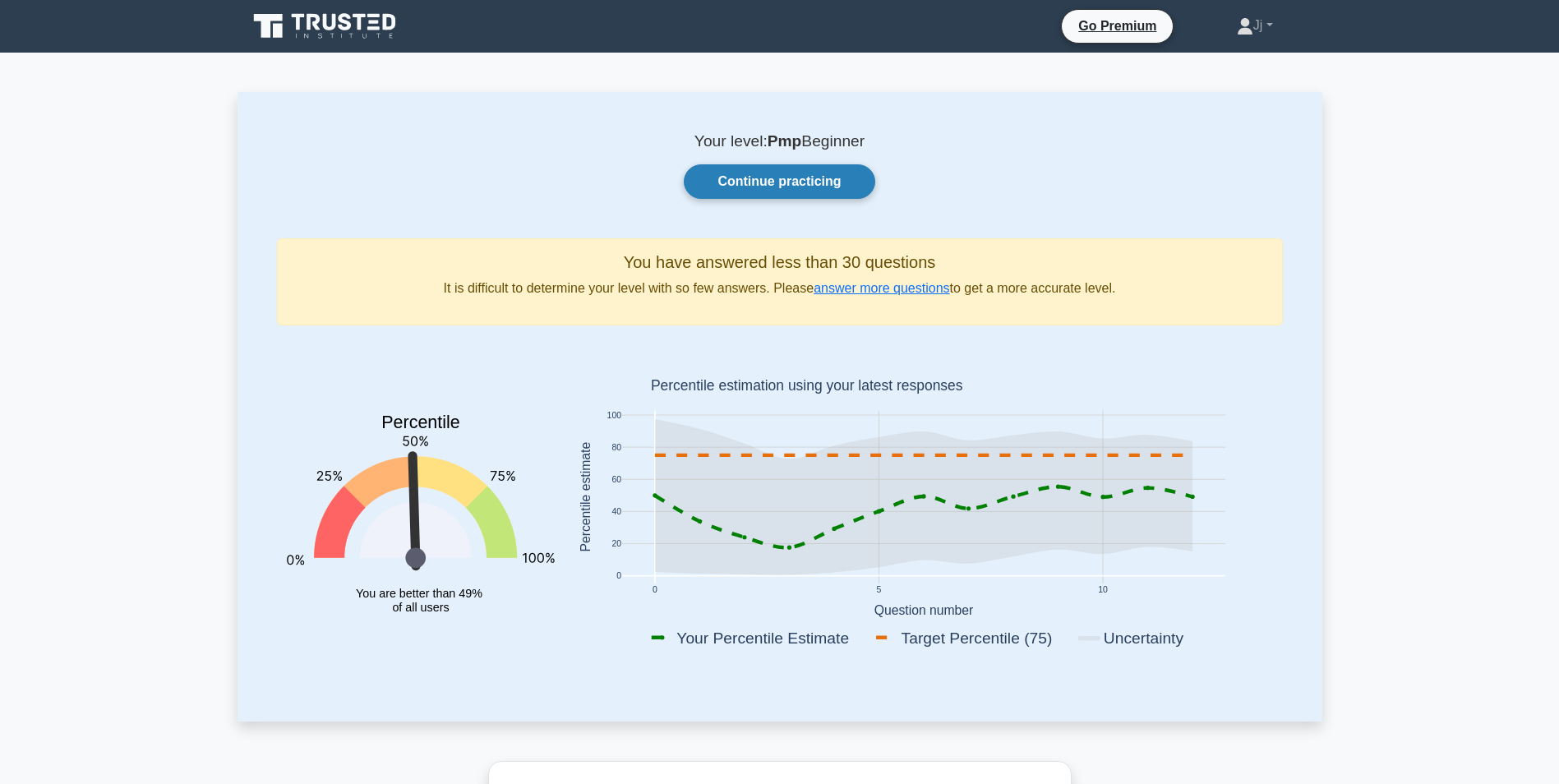
click at [833, 181] on link "Continue practicing" at bounding box center [780, 181] width 190 height 35
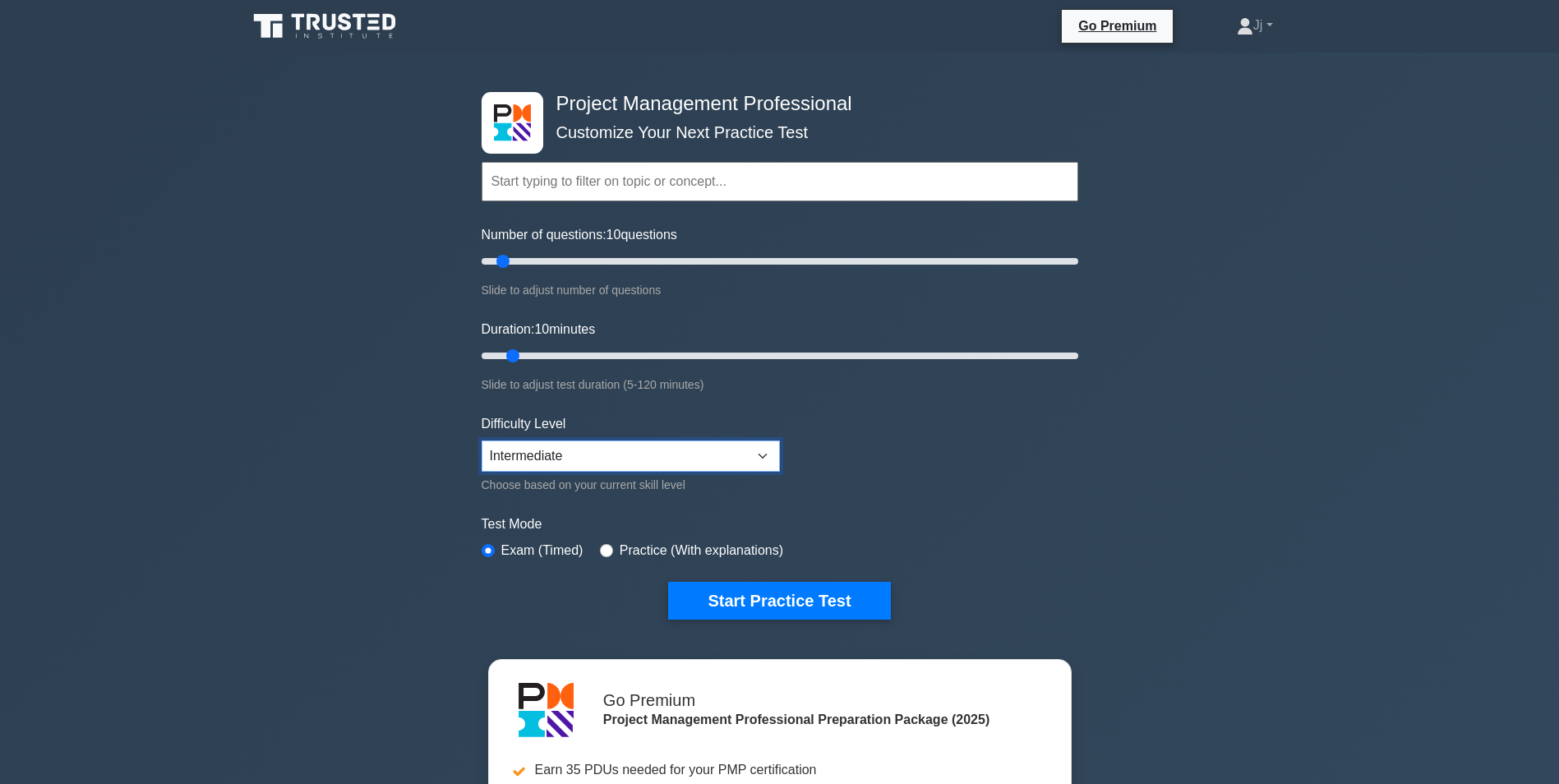
click at [571, 443] on select "Beginner Intermediate Expert" at bounding box center [631, 455] width 299 height 31
select select "expert"
click at [482, 441] on select "Beginner Intermediate Expert" at bounding box center [631, 455] width 299 height 31
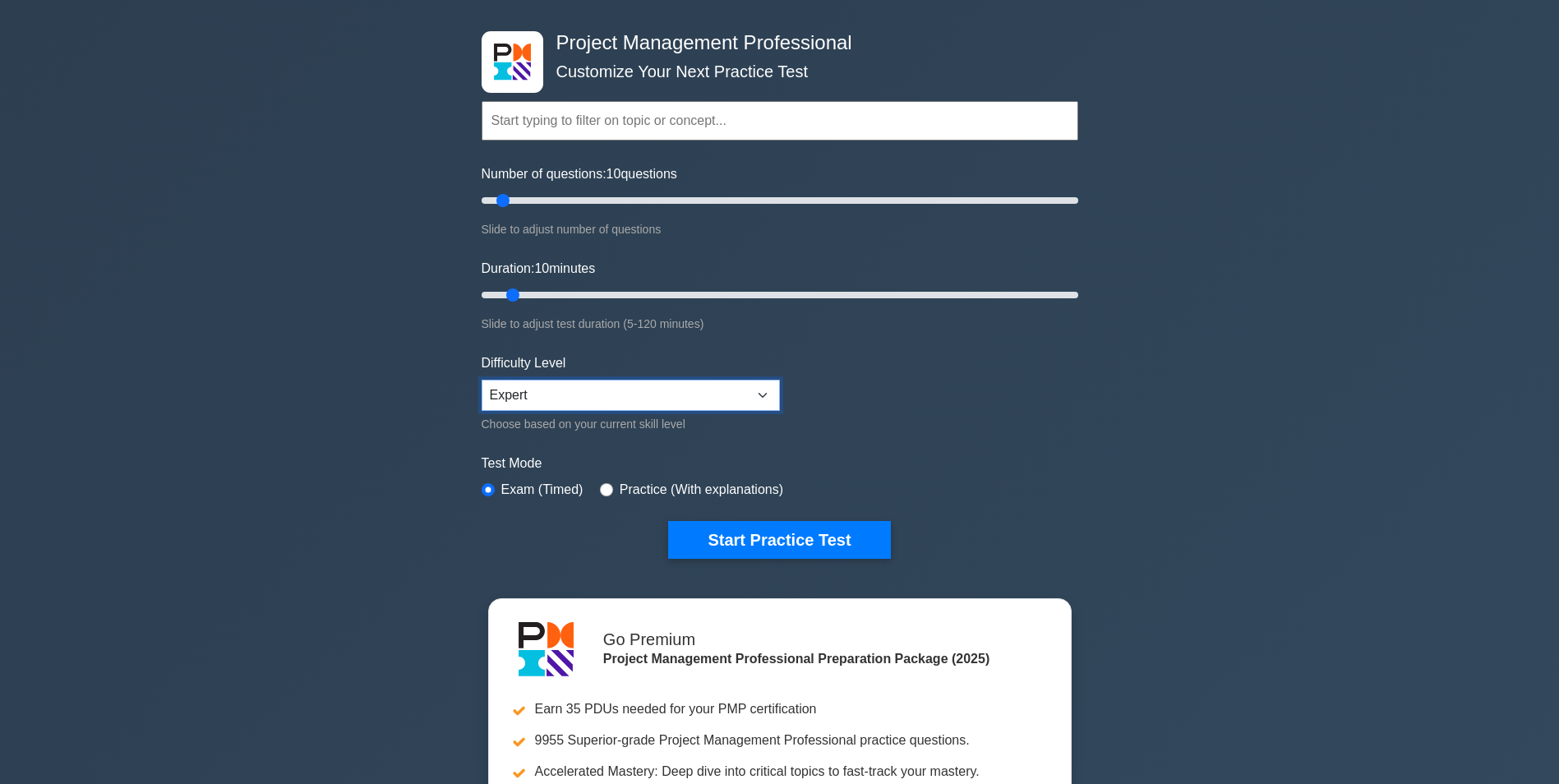
scroll to position [82, 0]
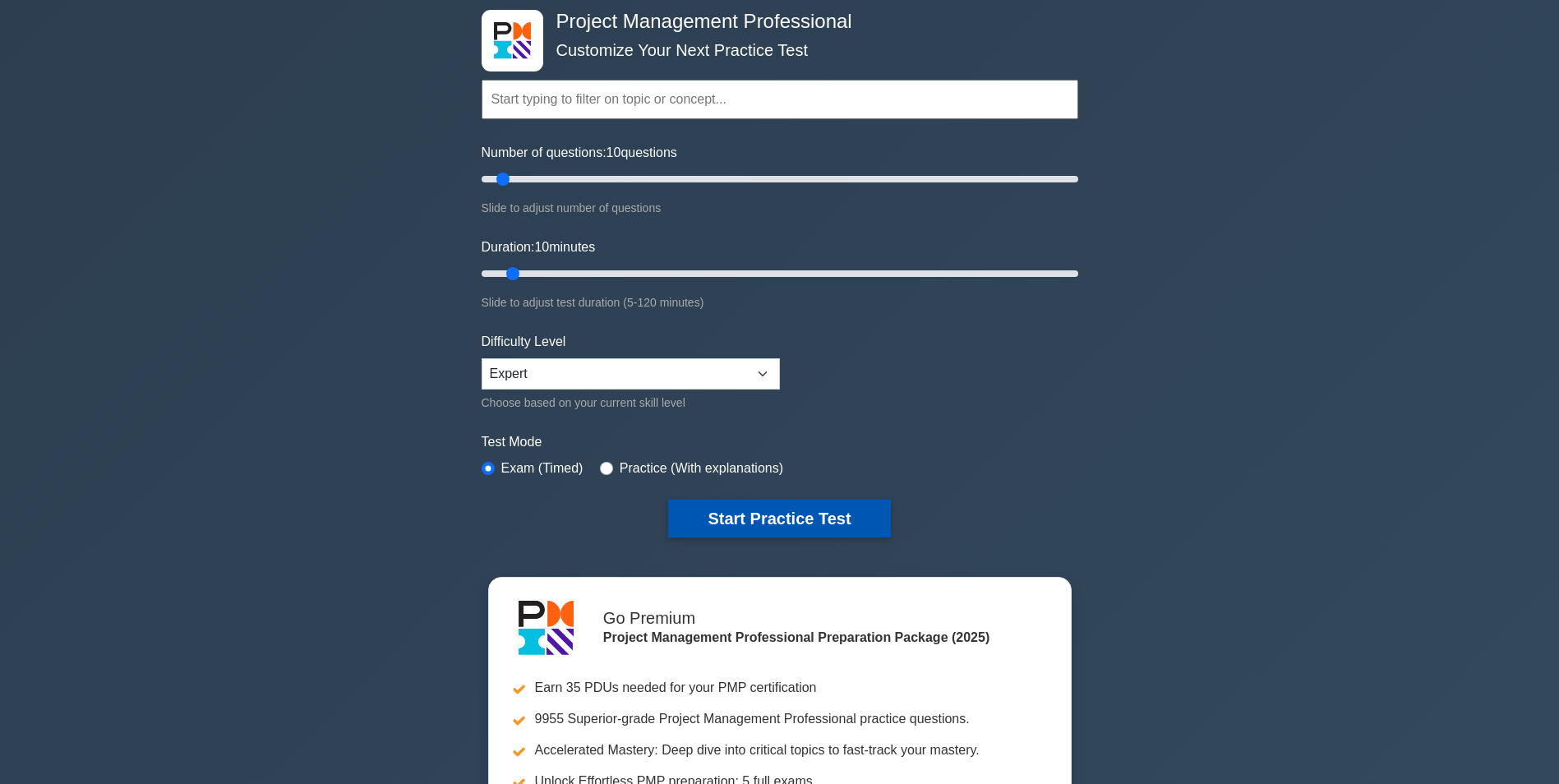
click at [719, 508] on button "Start Practice Test" at bounding box center [780, 518] width 222 height 38
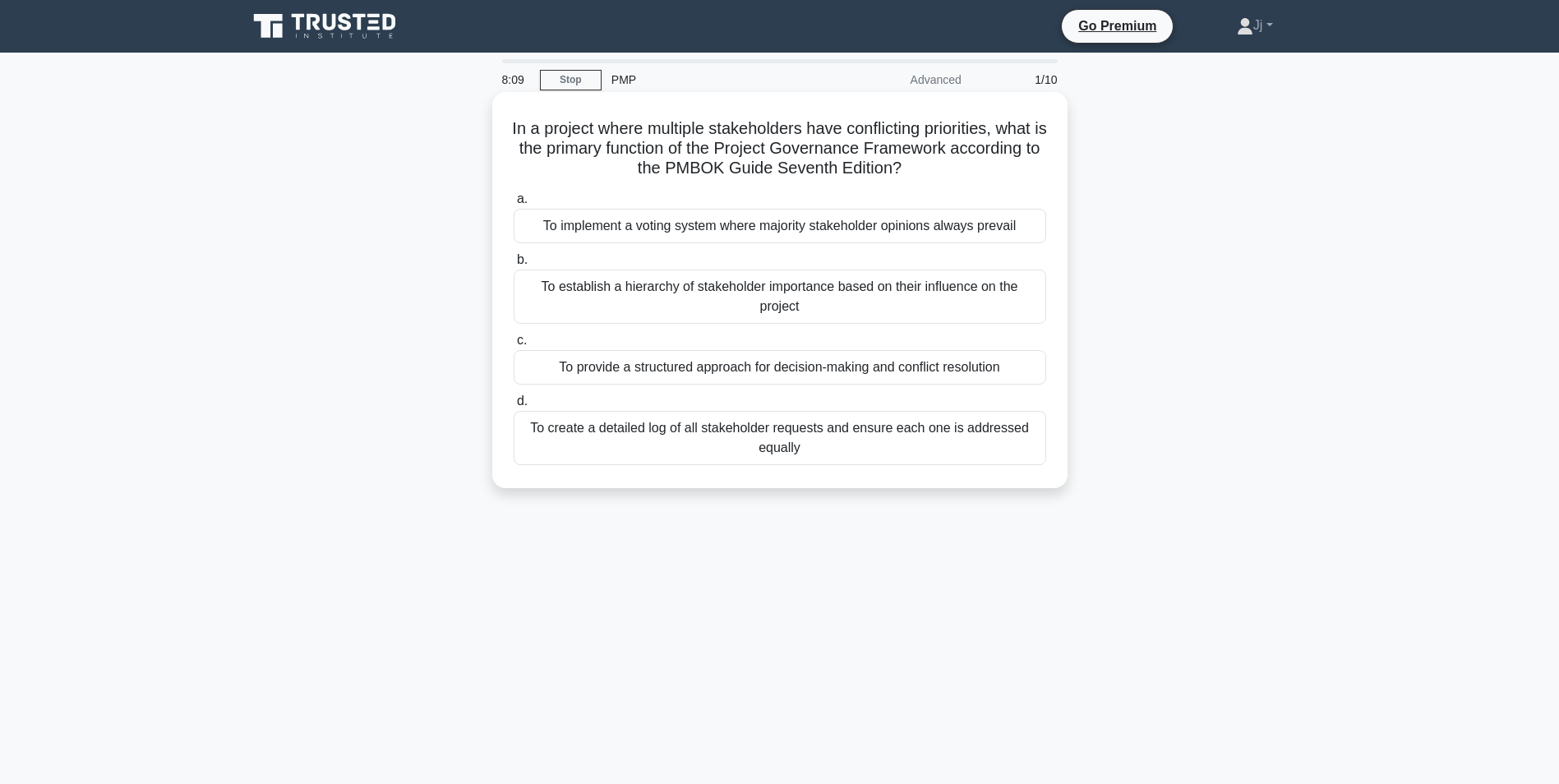
drag, startPoint x: 529, startPoint y: 123, endPoint x: 1040, endPoint y: 447, distance: 605.1
click at [1040, 447] on div "In a project where multiple stakeholders have conflicting priorities, what is t…" at bounding box center [780, 290] width 562 height 383
copy div "In a project where multiple stakeholders have conflicting priorities, what is t…"
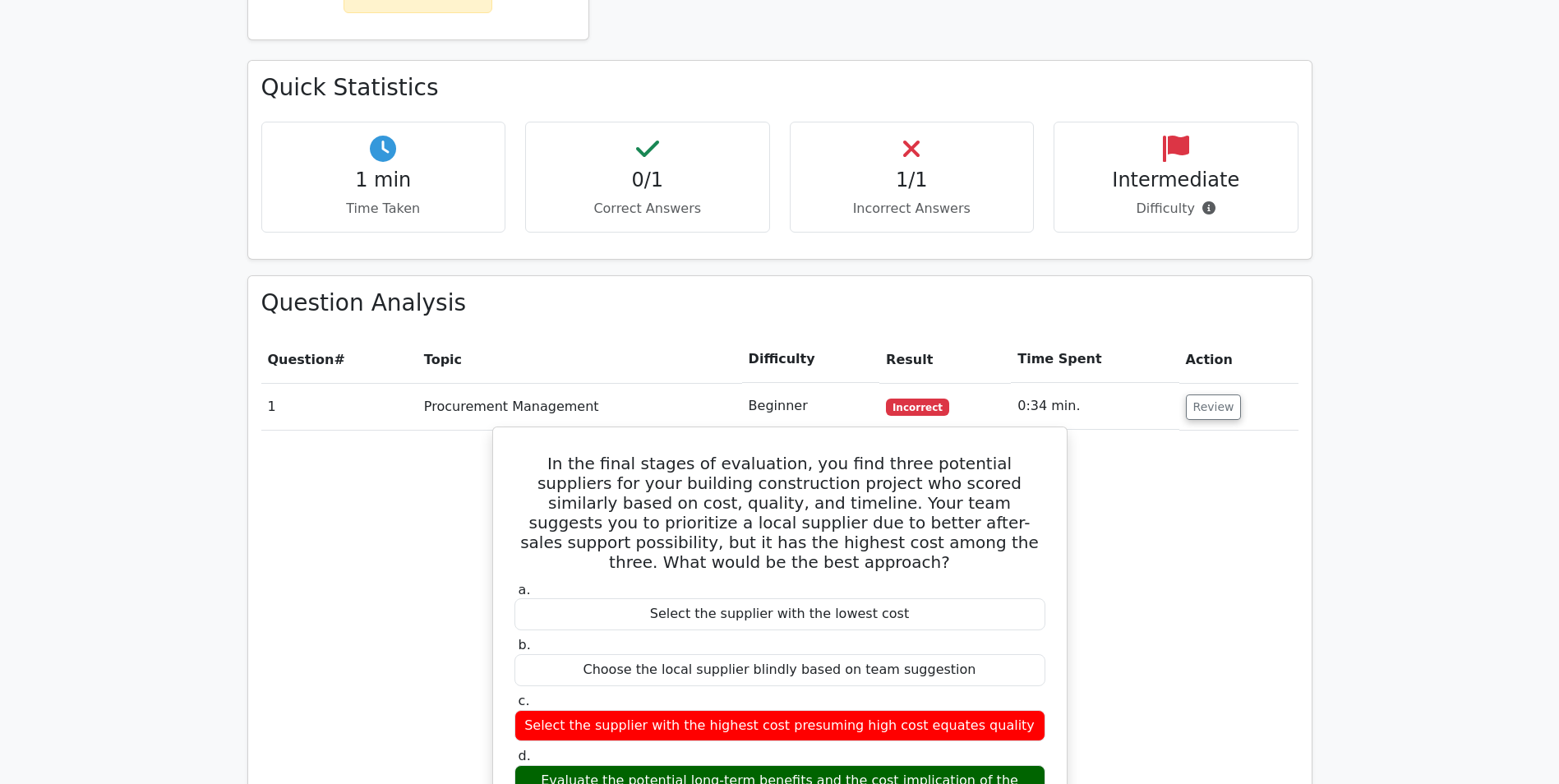
scroll to position [1151, 0]
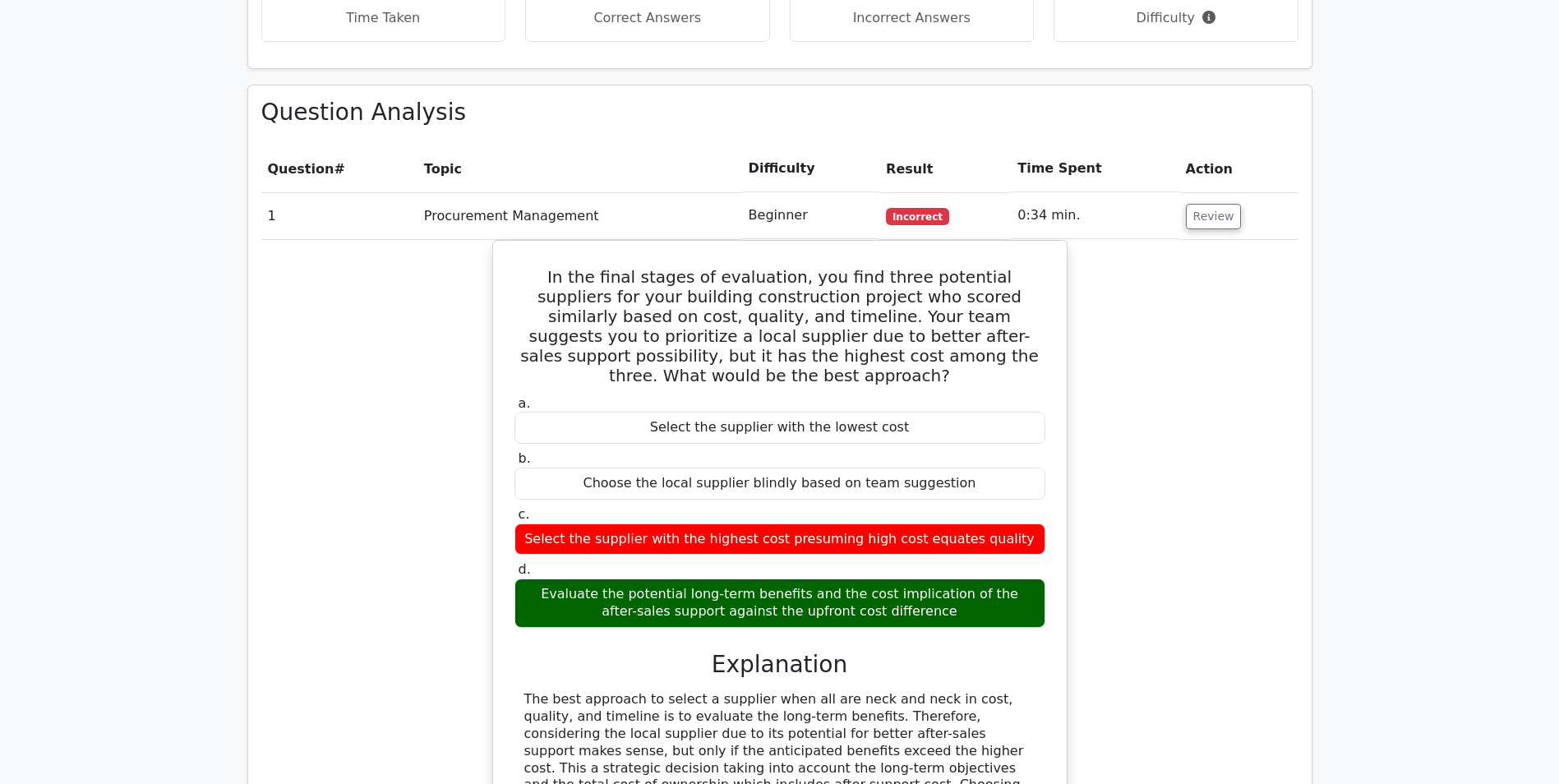
drag, startPoint x: 519, startPoint y: 485, endPoint x: 1117, endPoint y: 509, distance: 598.5
click at [1117, 509] on div "In the final stages of evaluation, you find three potential suppliers for your …" at bounding box center [780, 612] width 1037 height 745
drag, startPoint x: 1117, startPoint y: 509, endPoint x: 1145, endPoint y: 558, distance: 56.4
click at [1145, 558] on div "In the final stages of evaluation, you find three potential suppliers for your …" at bounding box center [780, 612] width 1037 height 745
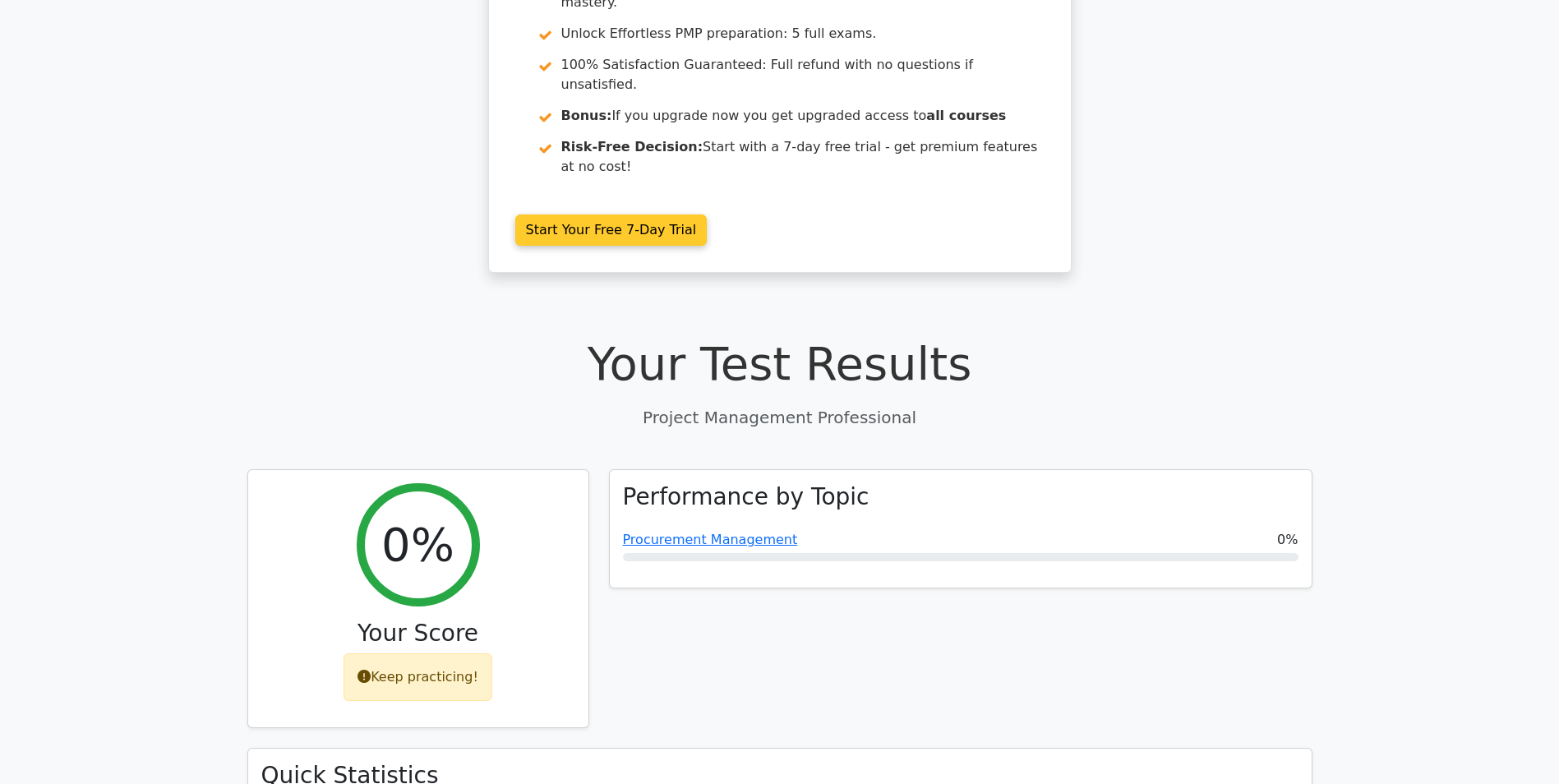
scroll to position [0, 0]
